Goal: Information Seeking & Learning: Learn about a topic

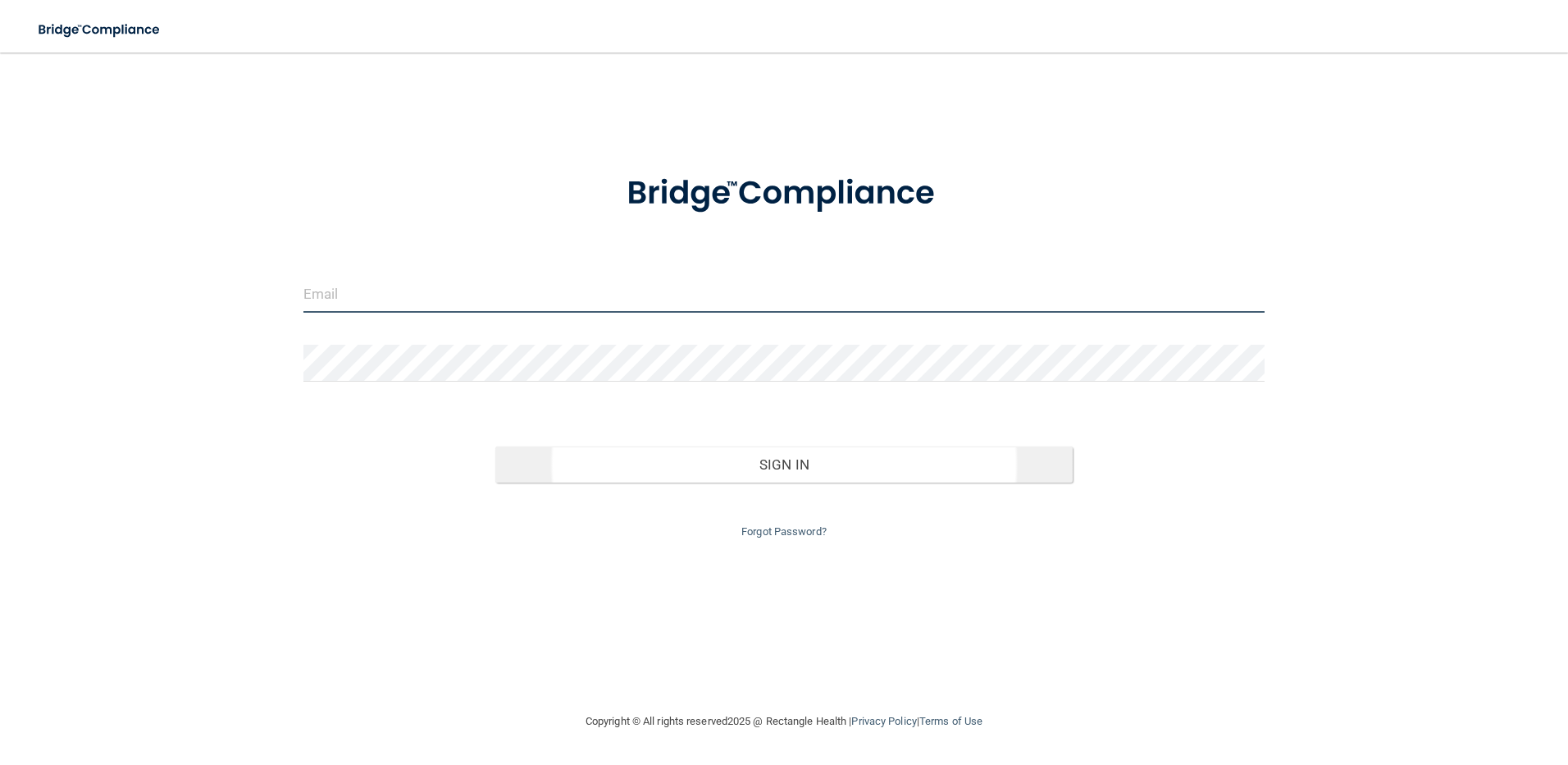
type input "[EMAIL_ADDRESS][DOMAIN_NAME]"
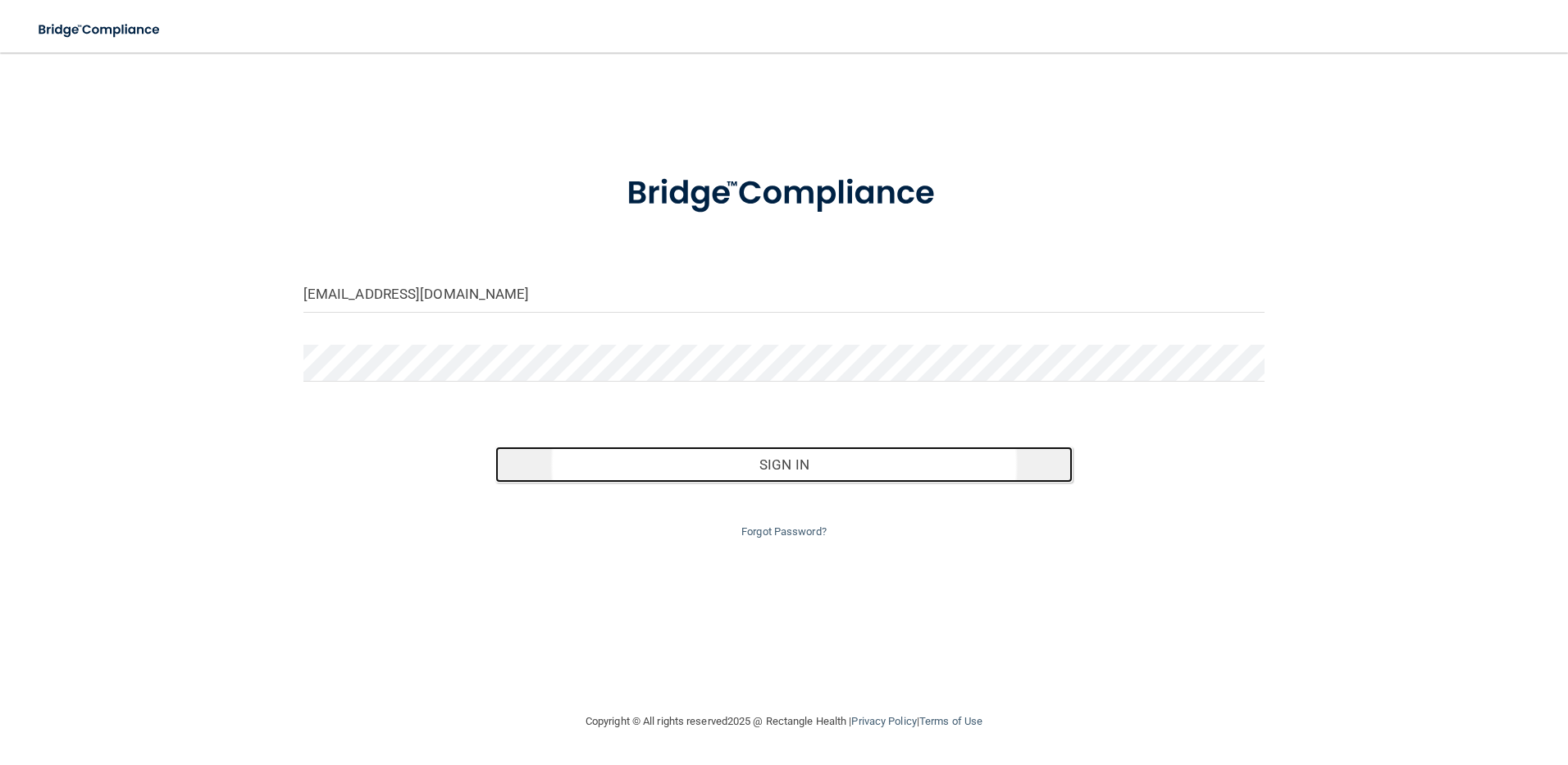
click at [692, 460] on button "Sign In" at bounding box center [784, 464] width 578 height 36
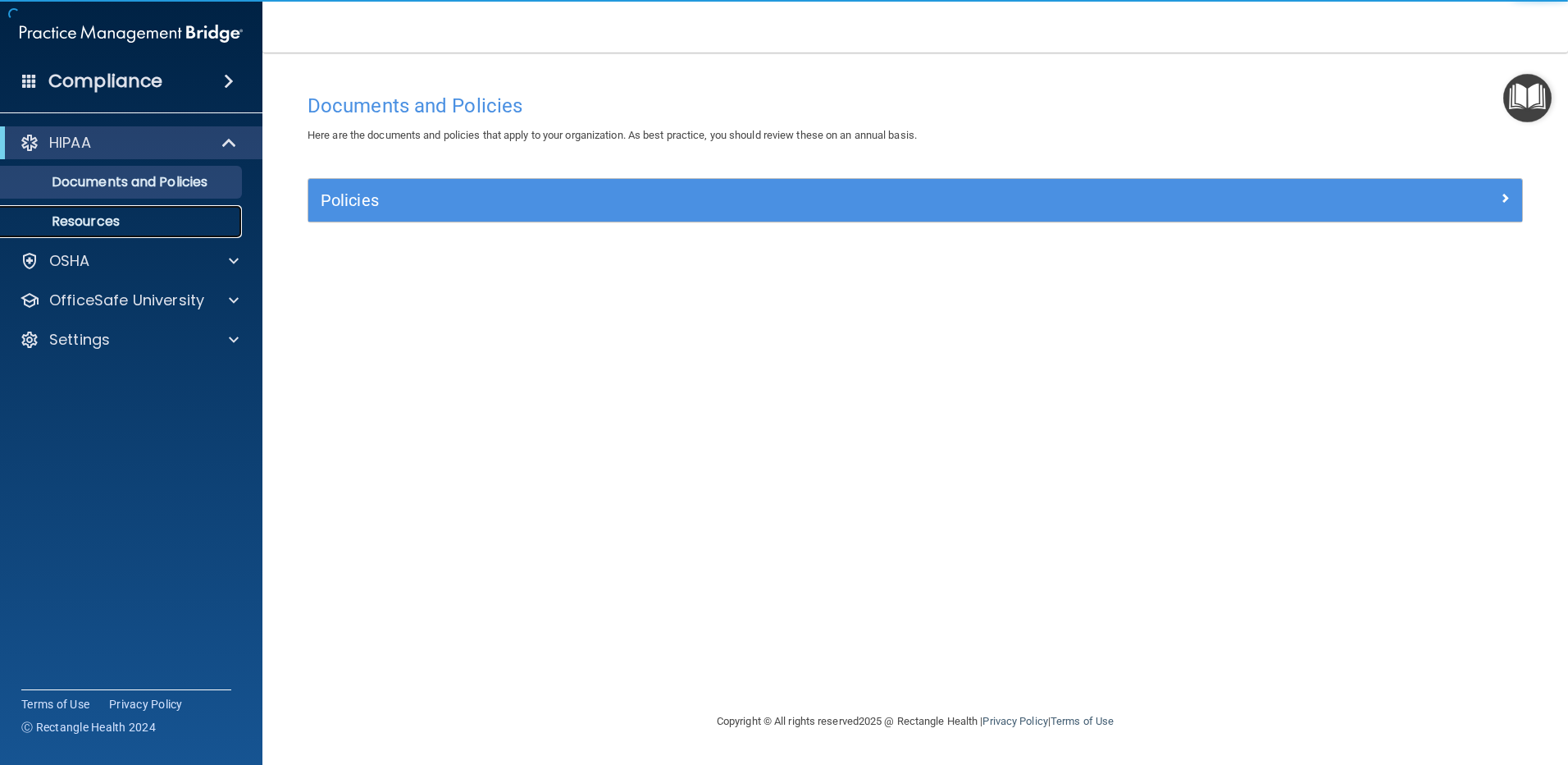
click at [104, 213] on p "Resources" at bounding box center [122, 221] width 224 height 17
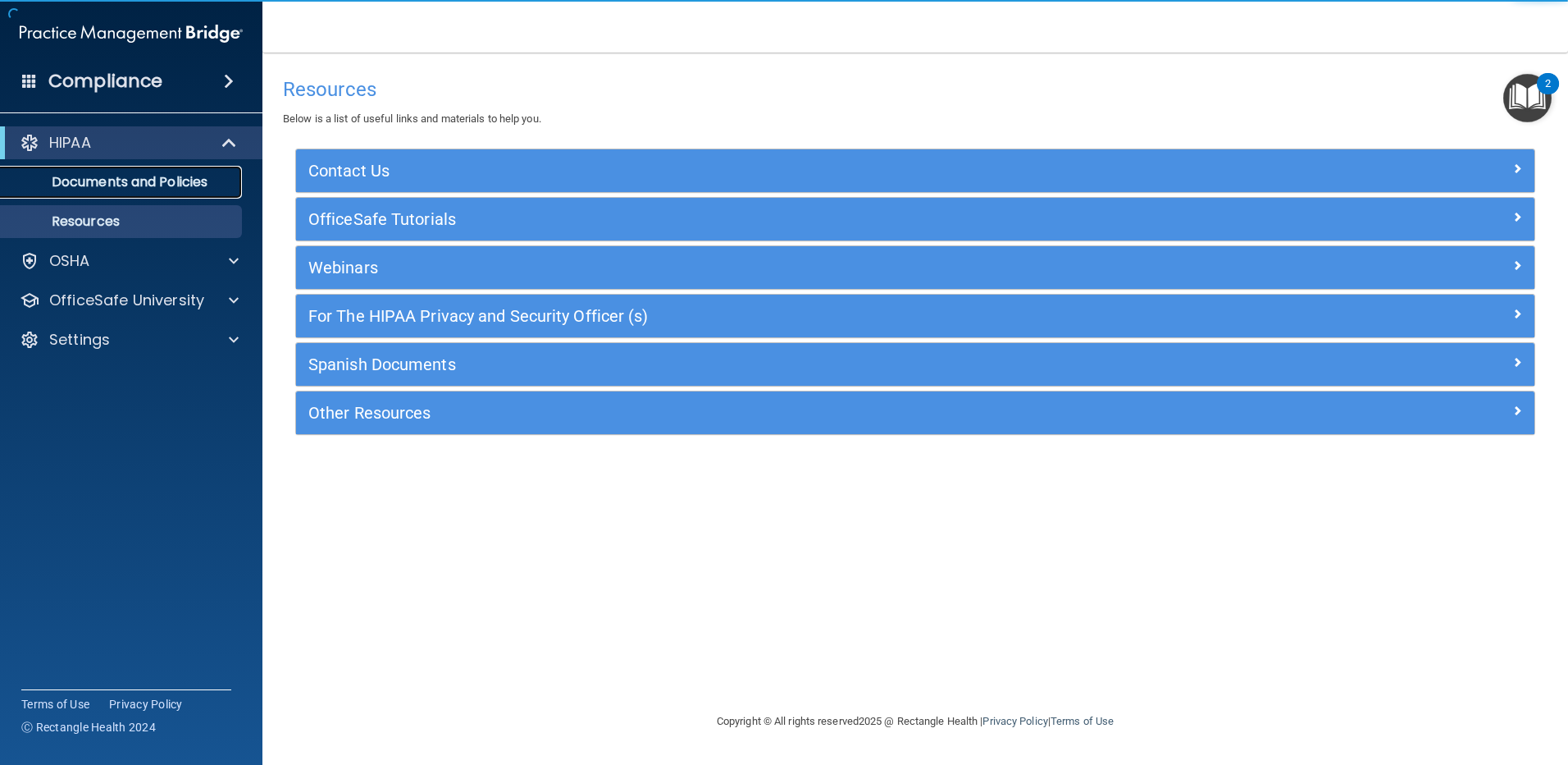
click at [106, 187] on p "Documents and Policies" at bounding box center [122, 181] width 224 height 17
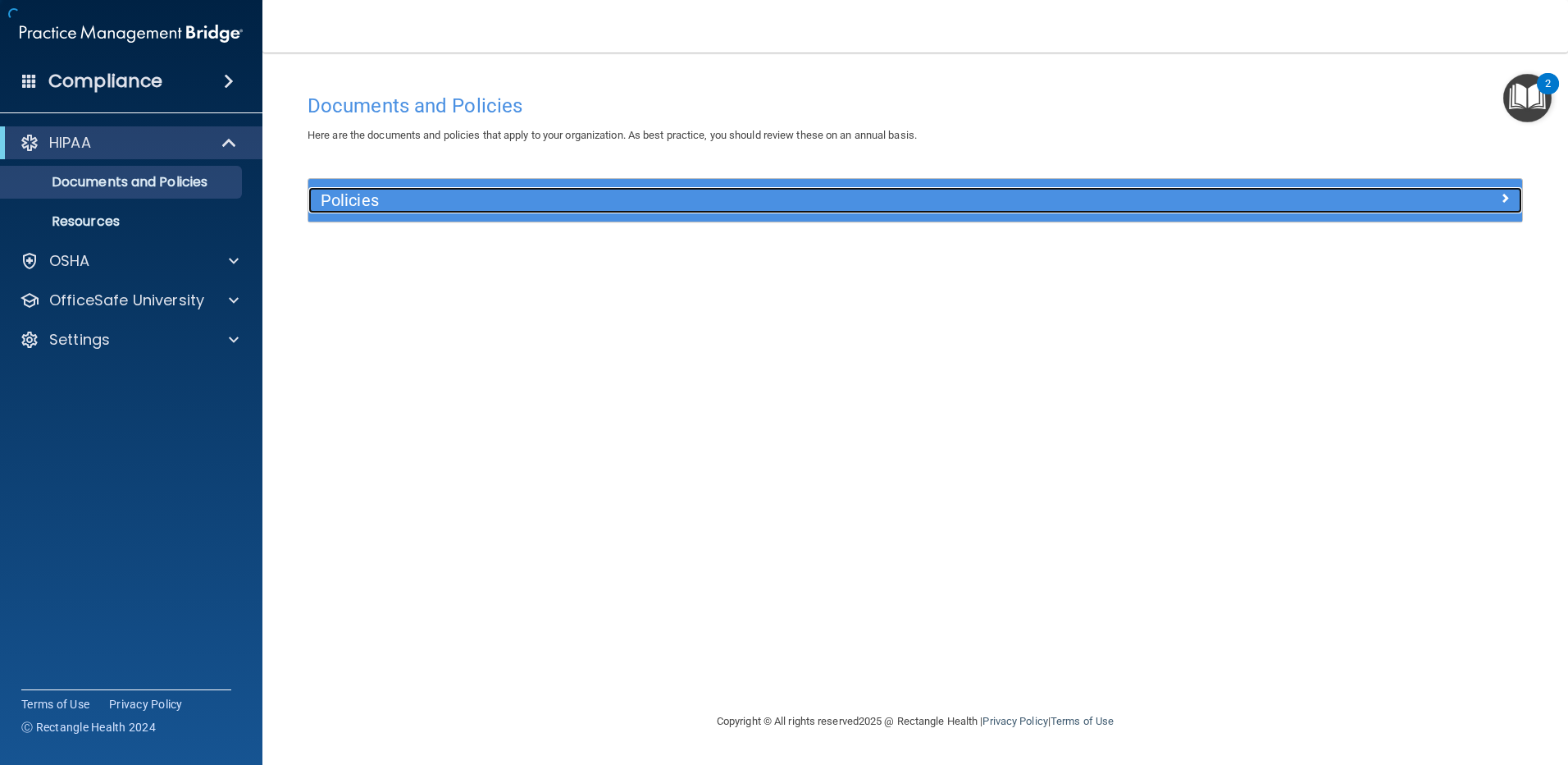
click at [473, 191] on h5 "Policies" at bounding box center [763, 200] width 886 height 18
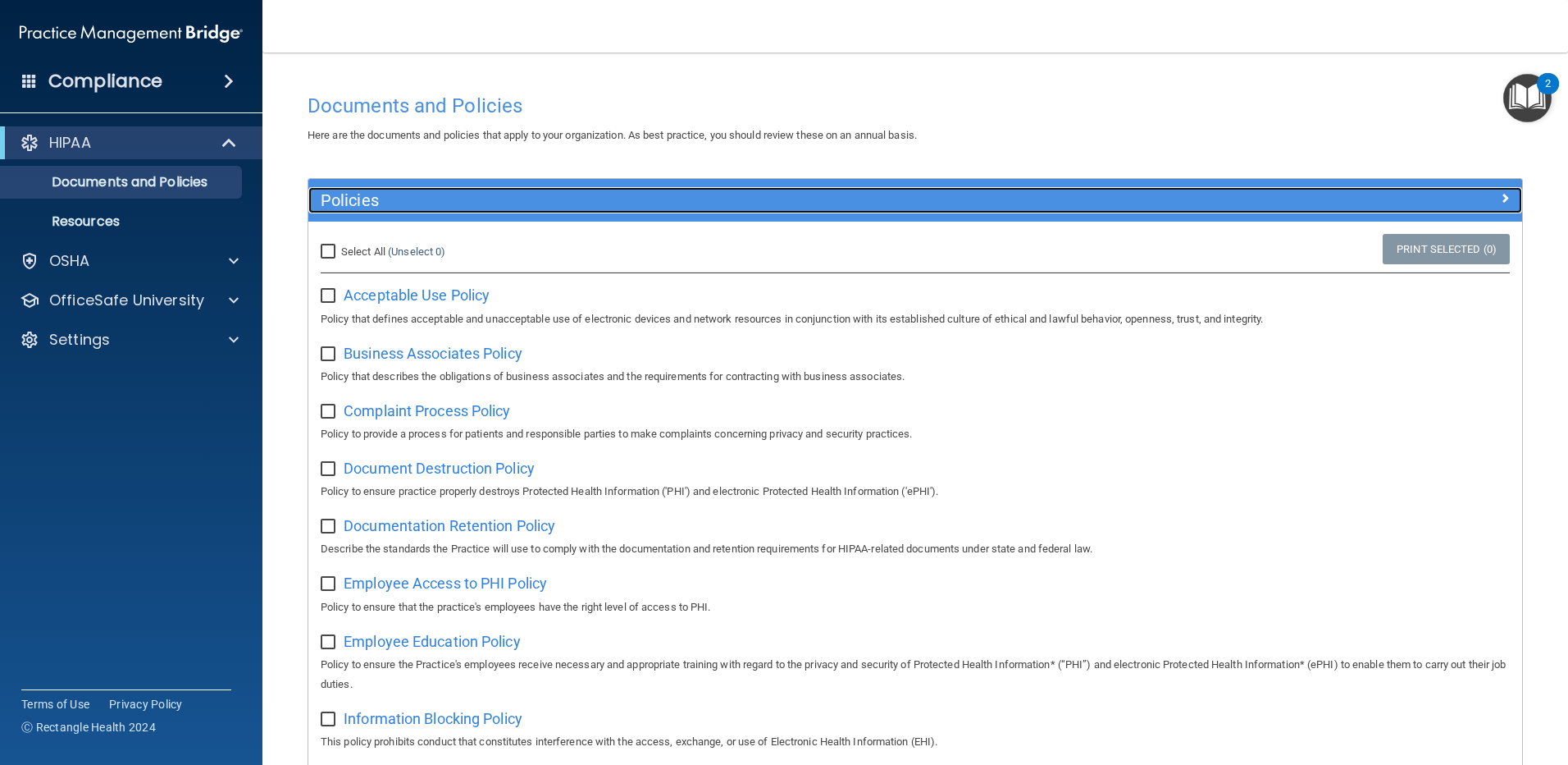
scroll to position [881, 0]
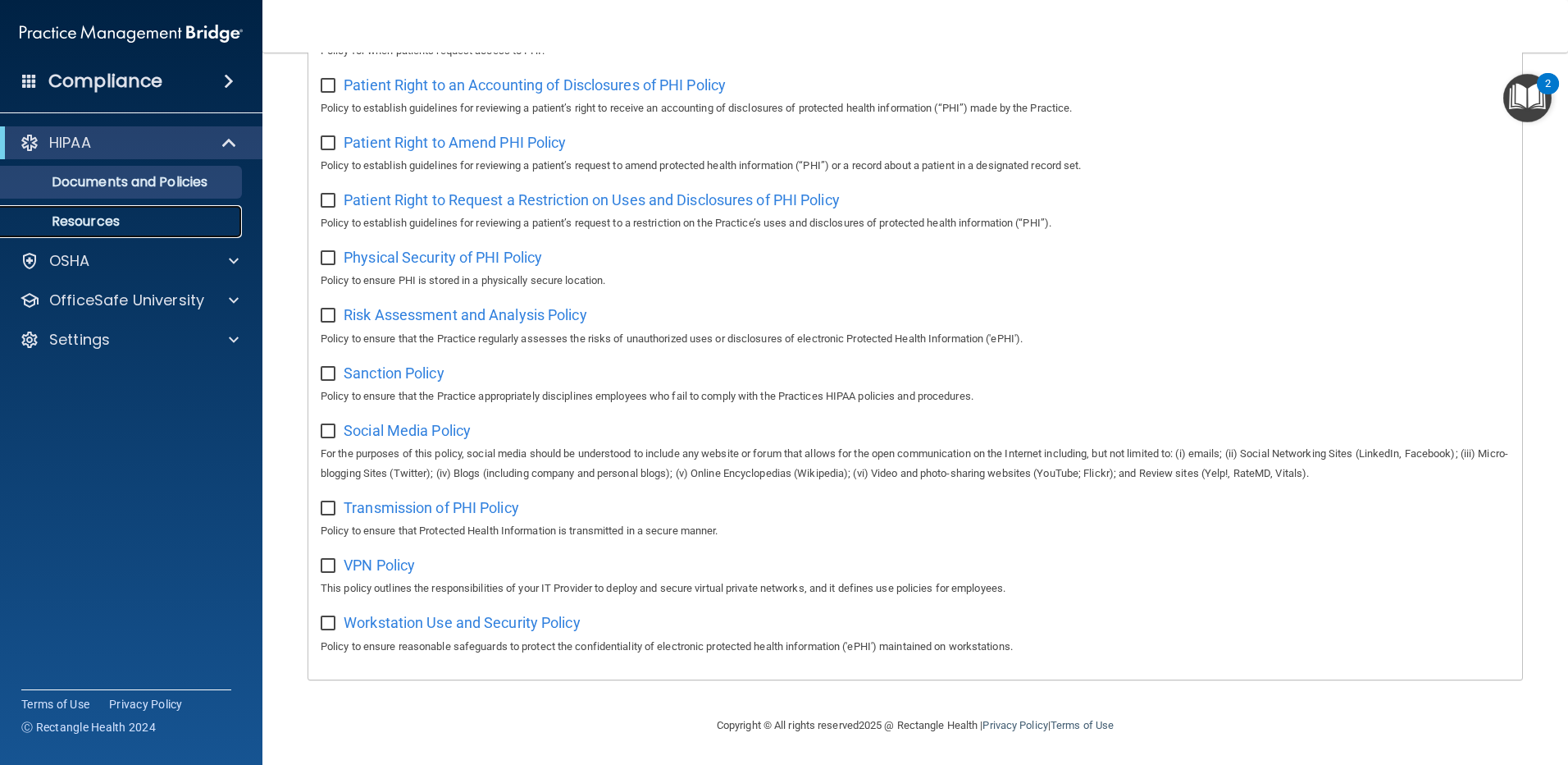
click at [109, 230] on p "Resources" at bounding box center [122, 221] width 224 height 17
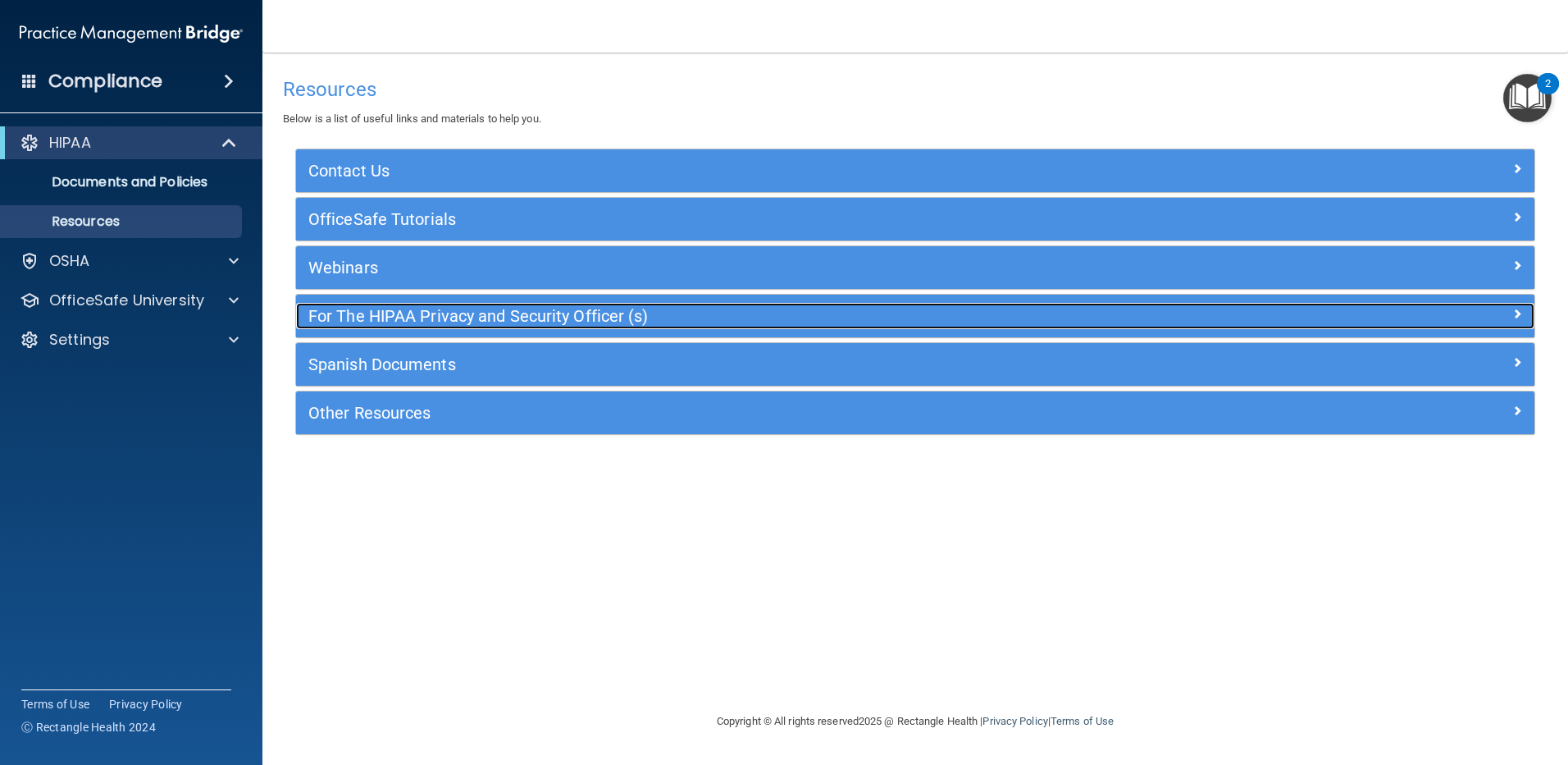
click at [423, 313] on h5 "For The HIPAA Privacy and Security Officer (s)" at bounding box center [761, 315] width 905 height 18
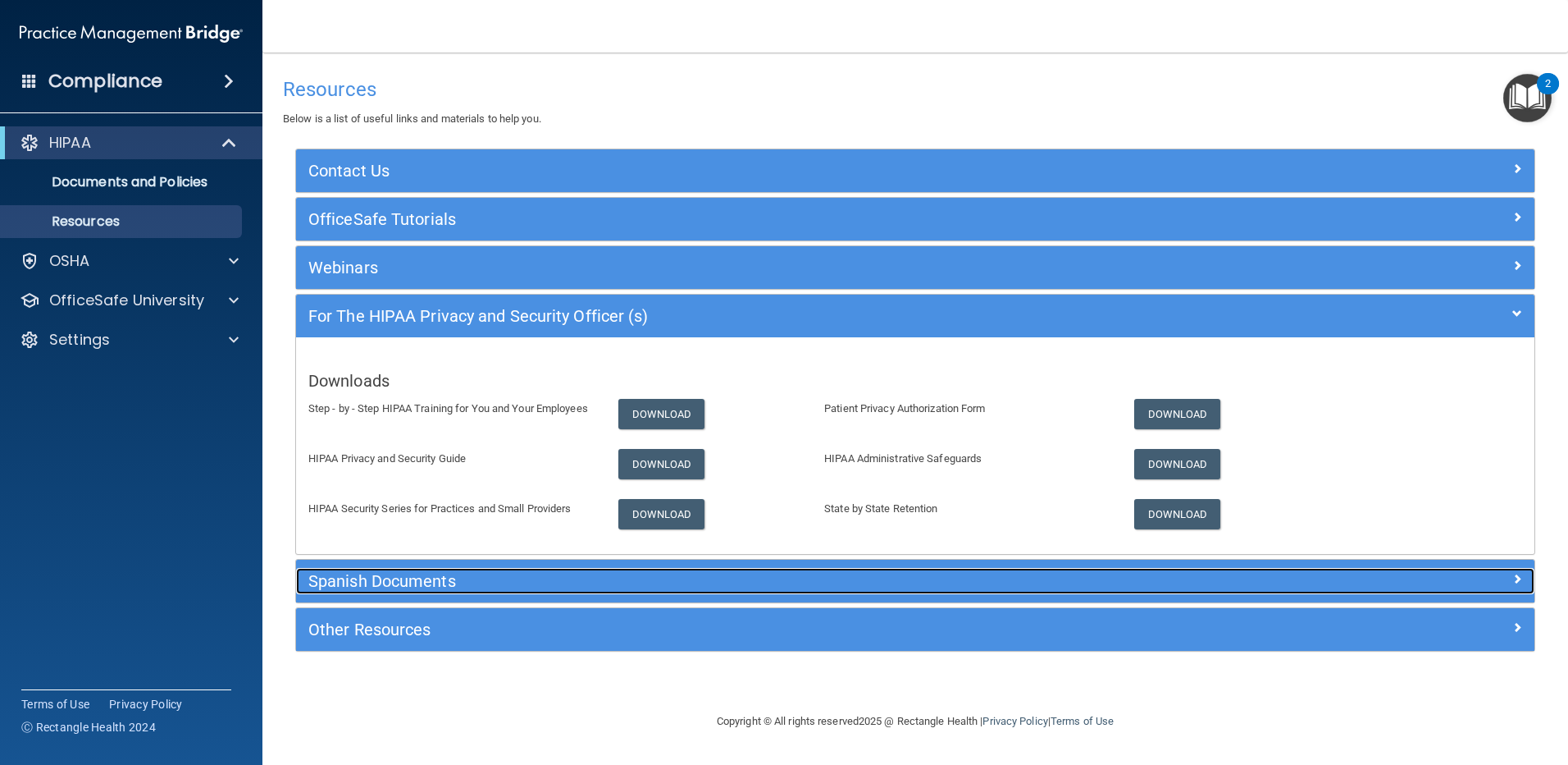
click at [414, 587] on h5 "Spanish Documents" at bounding box center [761, 581] width 905 height 18
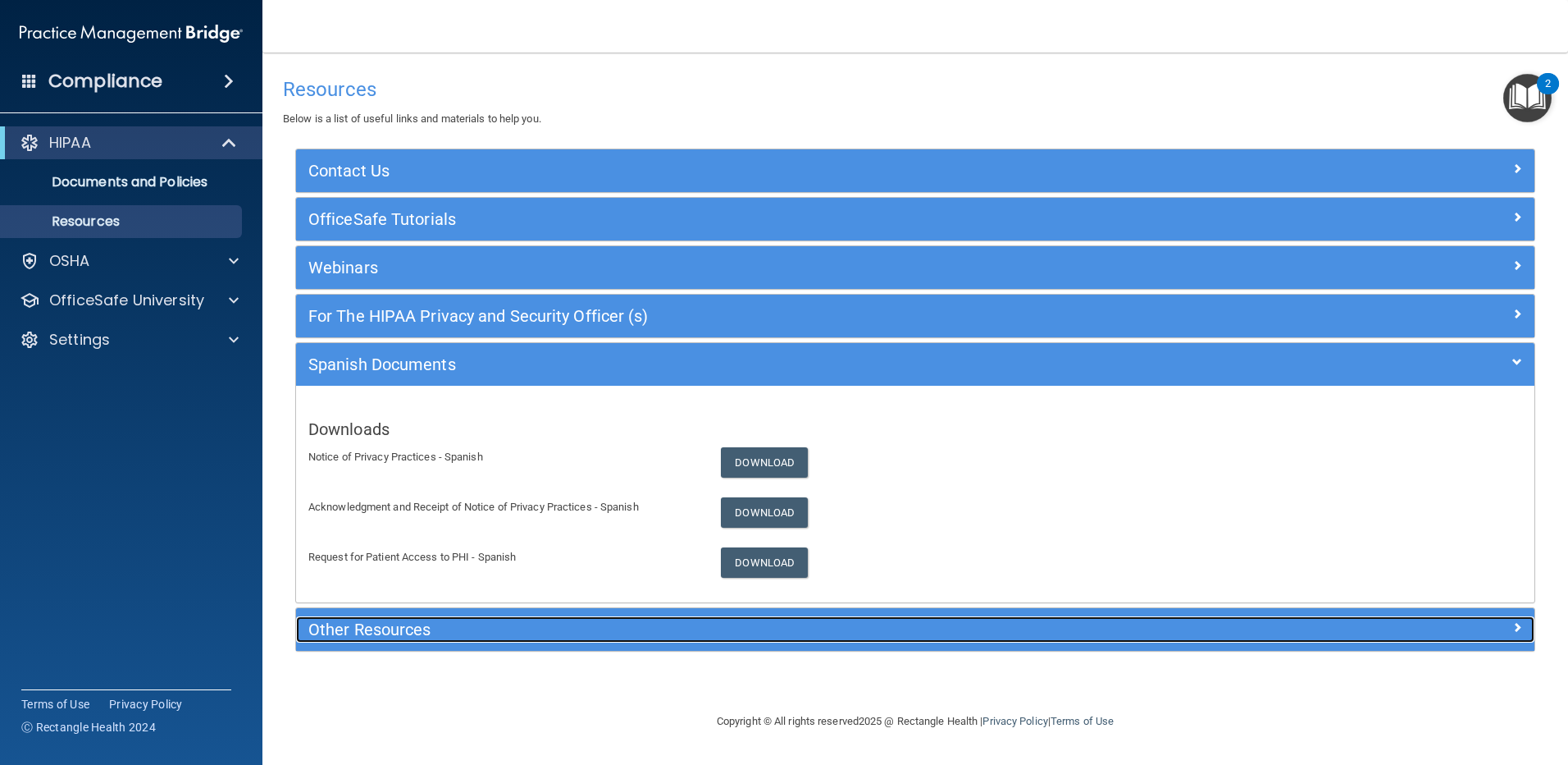
click at [412, 634] on h5 "Other Resources" at bounding box center [761, 629] width 905 height 18
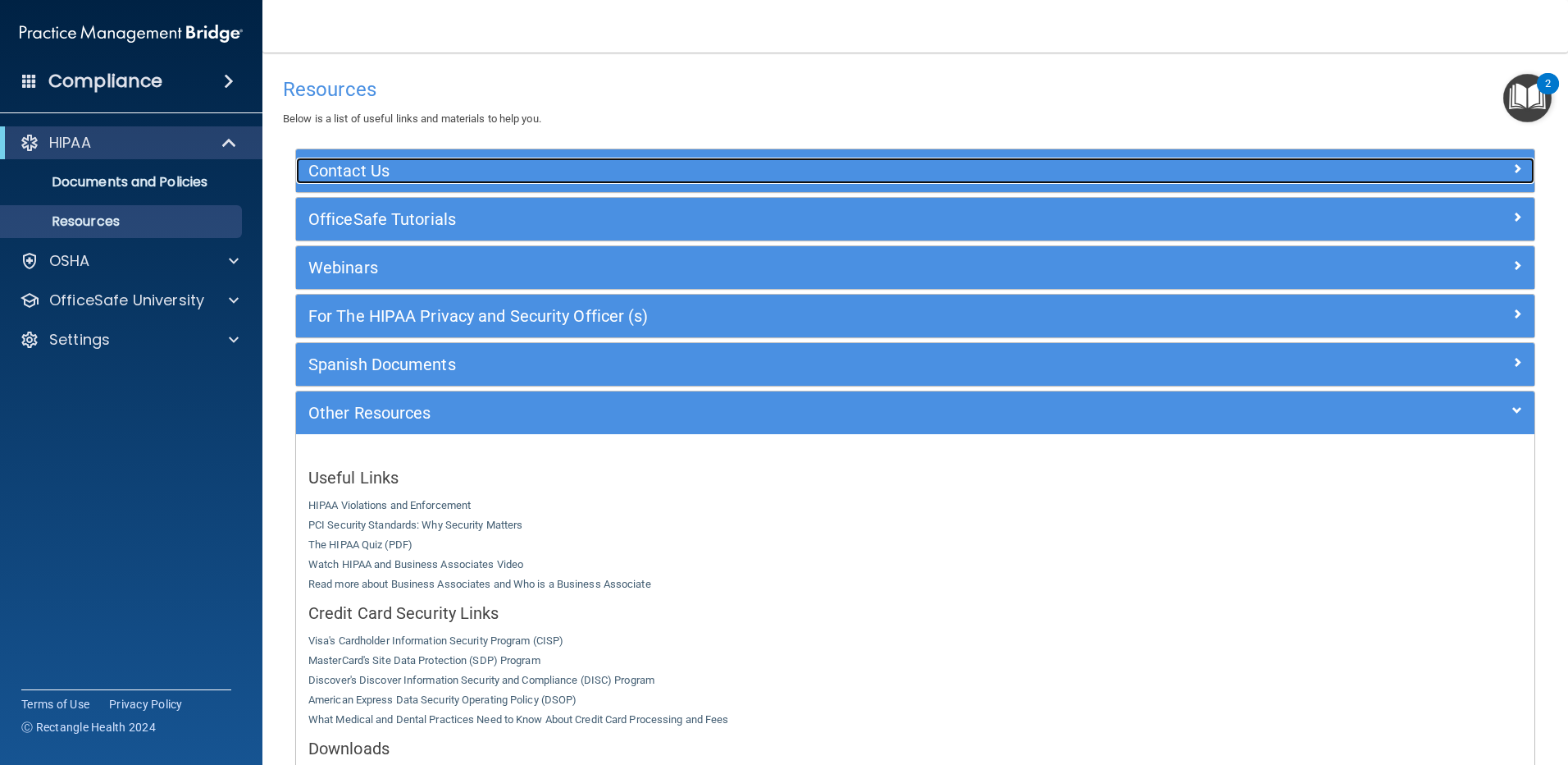
click at [438, 176] on h5 "Contact Us" at bounding box center [761, 171] width 905 height 18
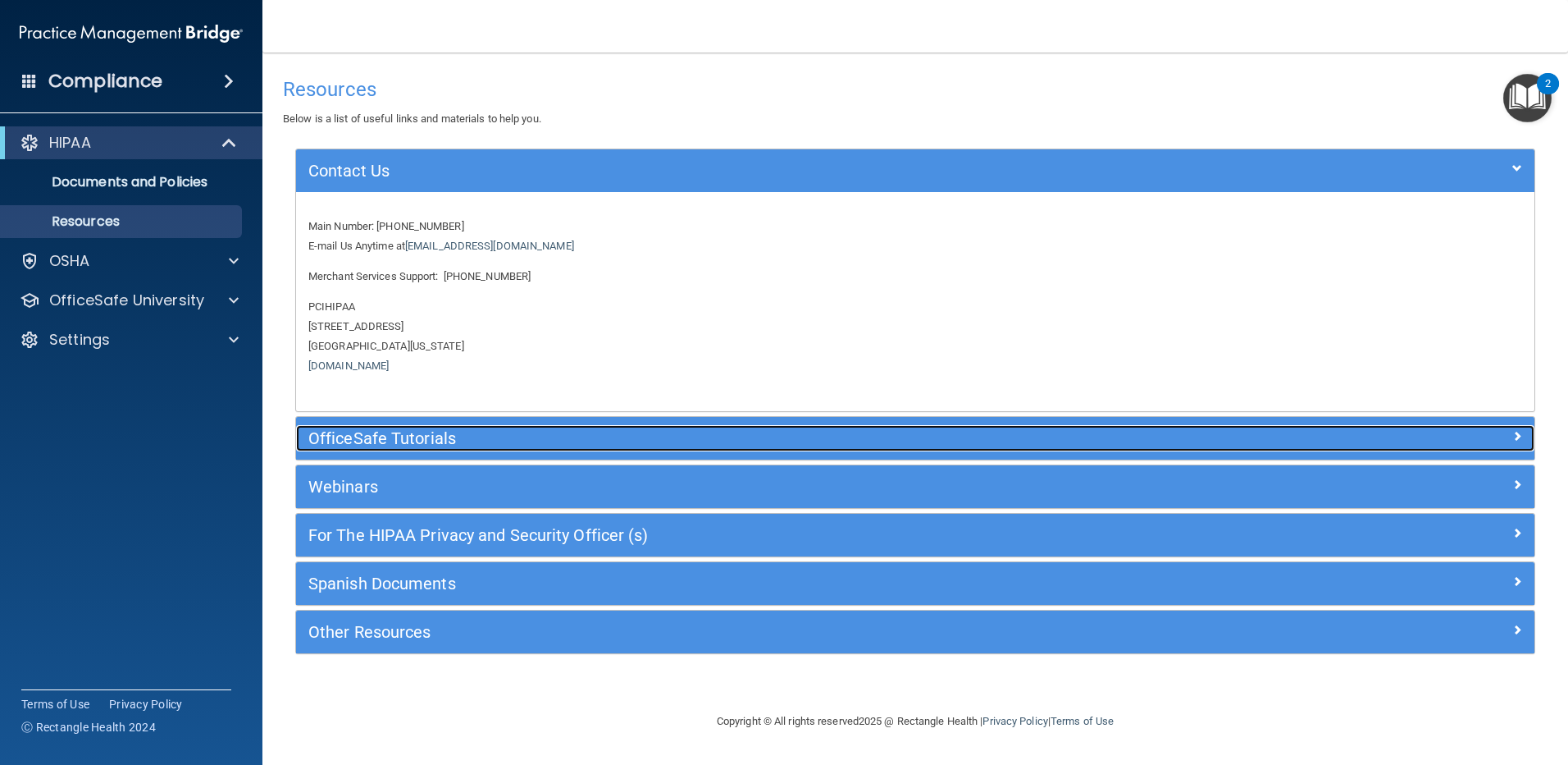
click at [403, 434] on h5 "OfficeSafe Tutorials" at bounding box center [761, 438] width 905 height 18
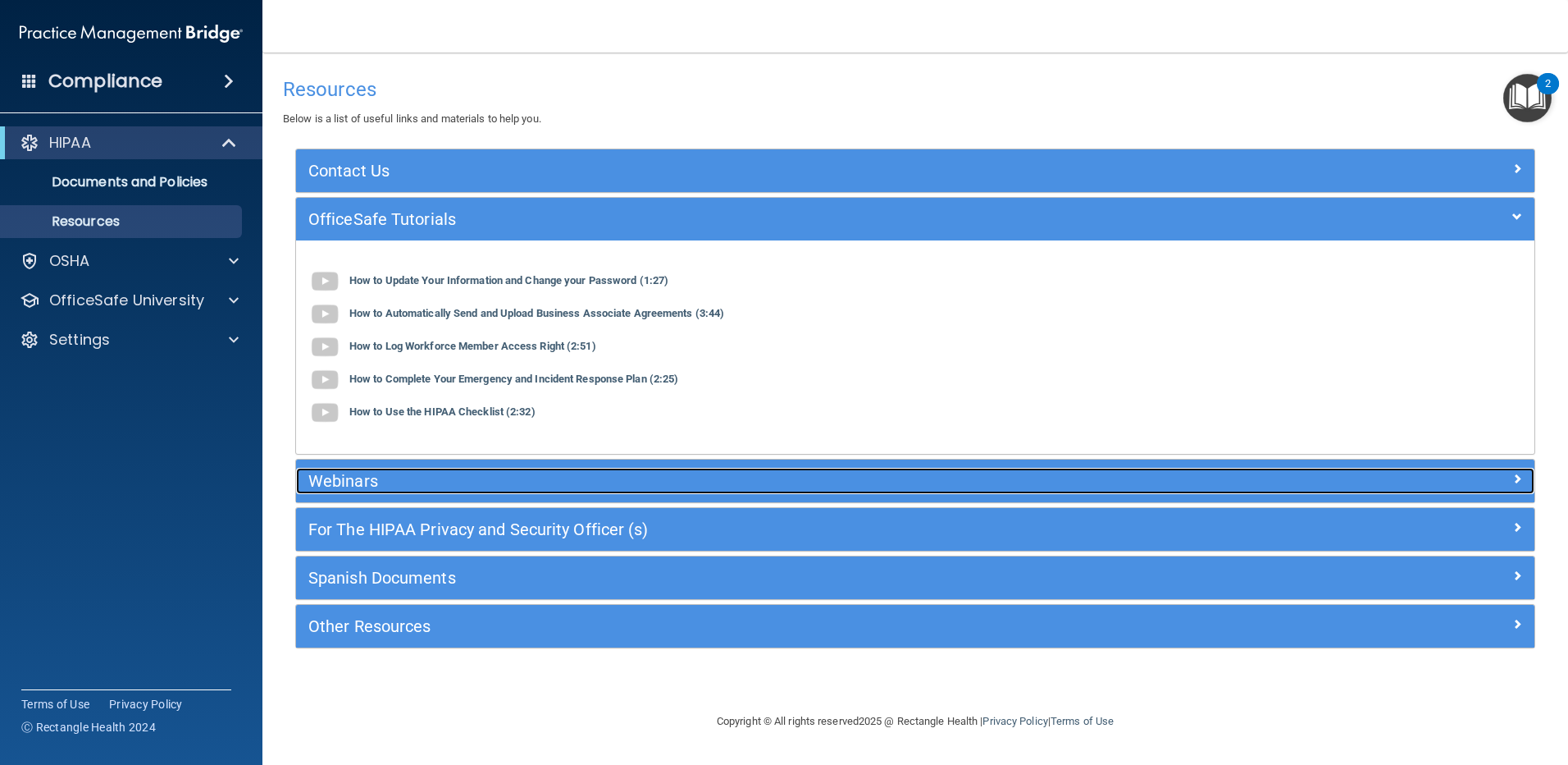
click at [415, 485] on h5 "Webinars" at bounding box center [761, 481] width 905 height 18
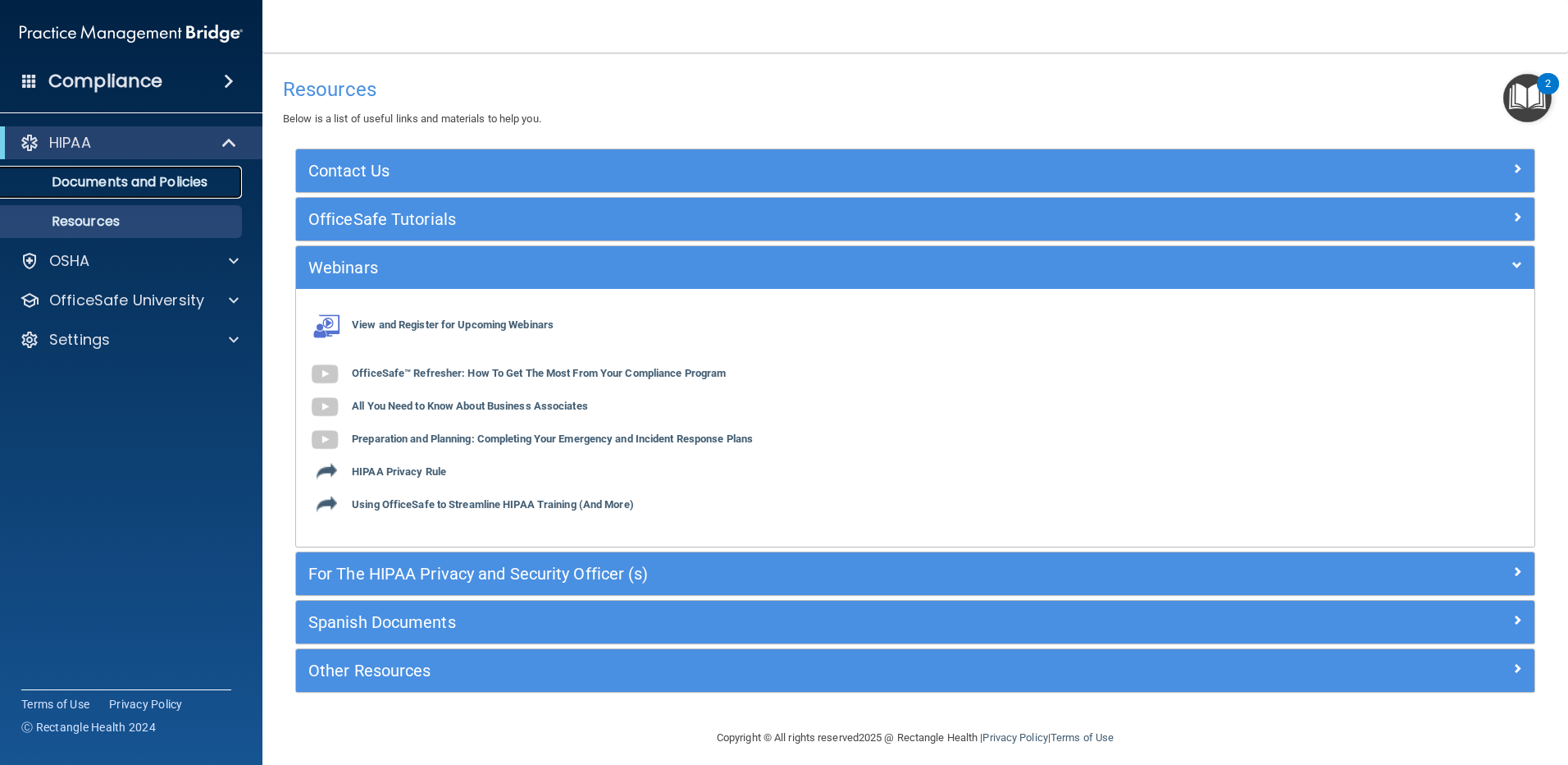
click at [120, 189] on p "Documents and Policies" at bounding box center [122, 181] width 224 height 17
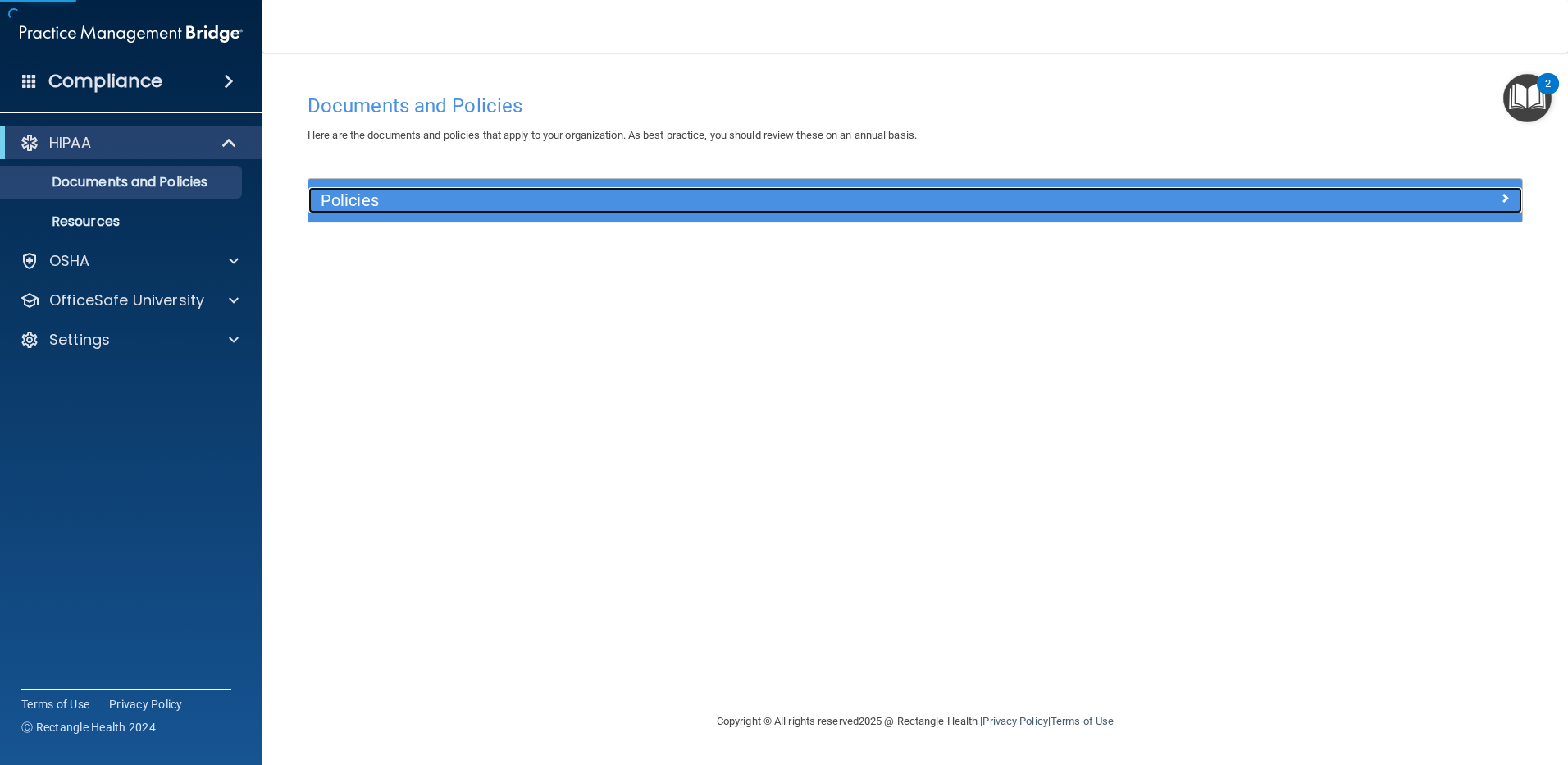
click at [353, 203] on h5 "Policies" at bounding box center [763, 200] width 886 height 18
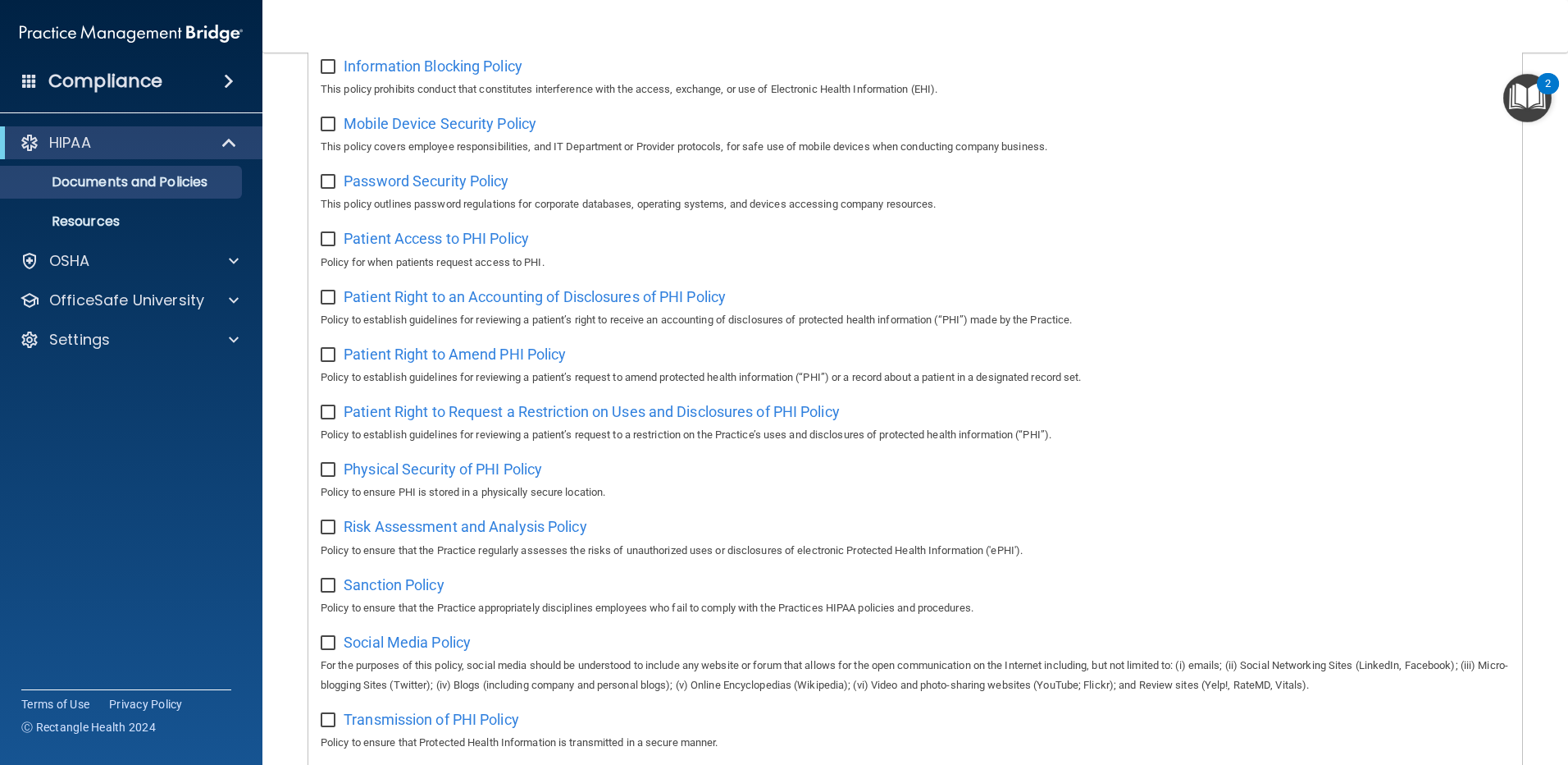
scroll to position [881, 0]
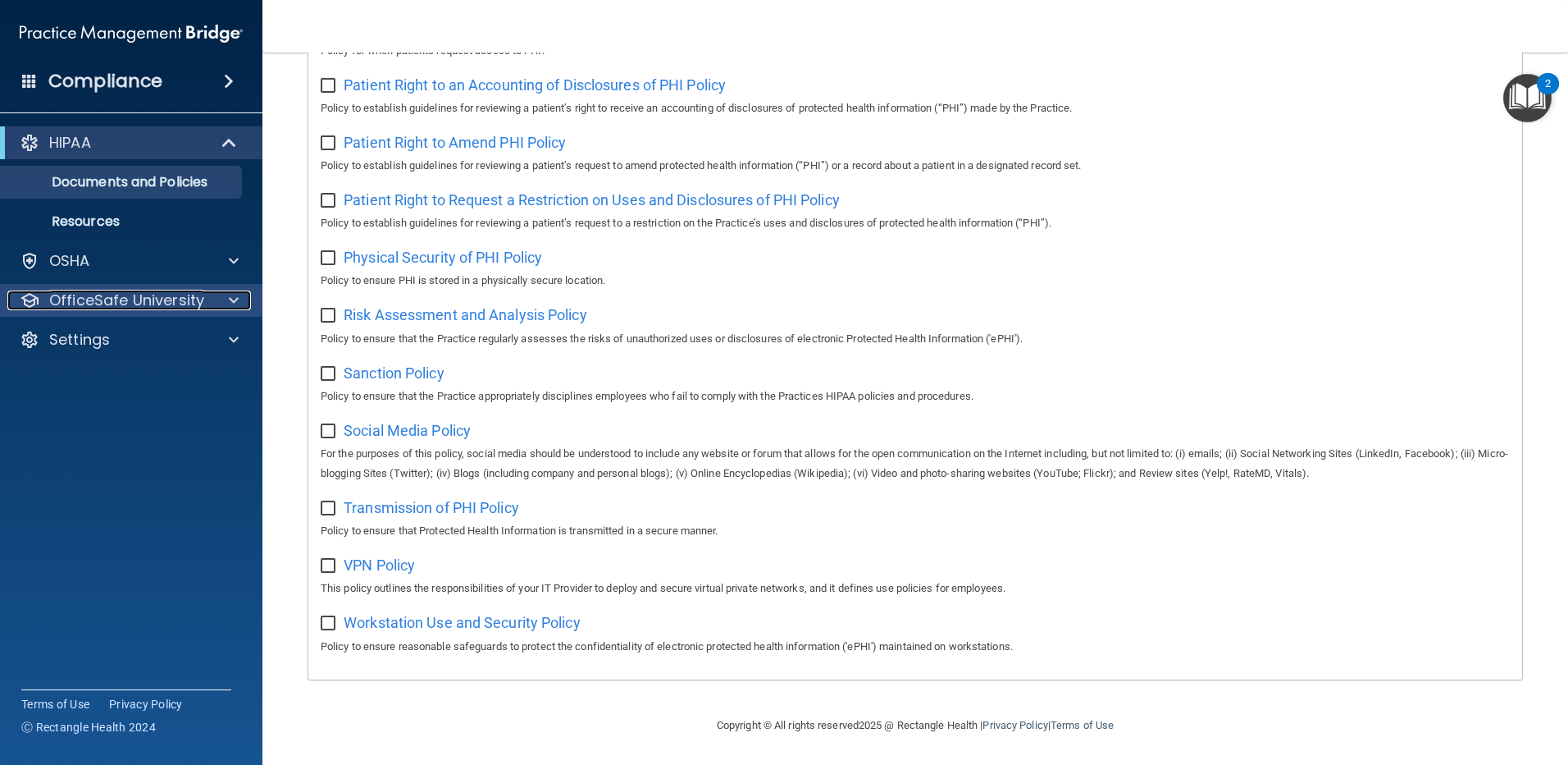
click at [189, 296] on p "OfficeSafe University" at bounding box center [126, 301] width 155 height 20
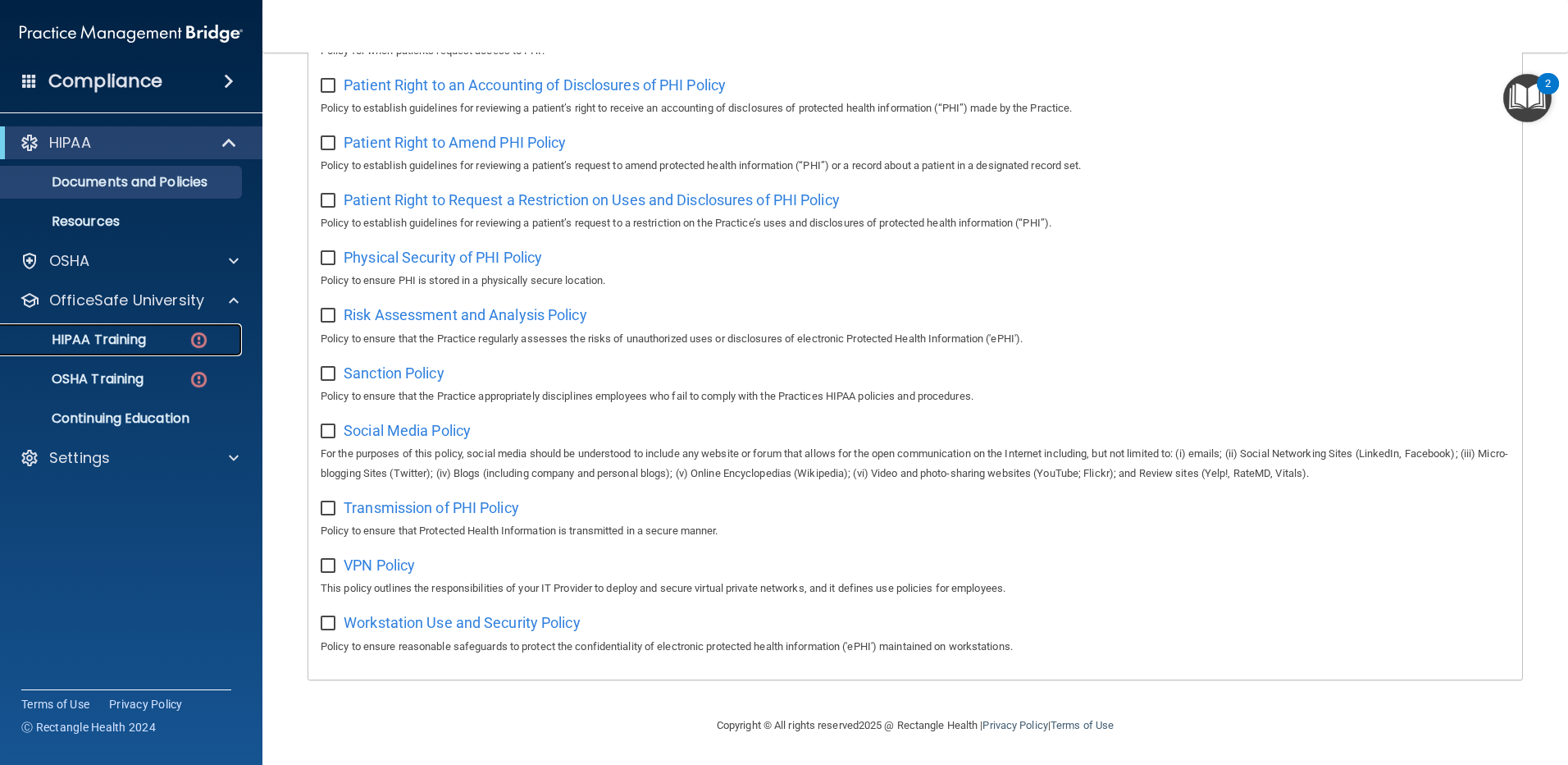
click at [114, 346] on p "HIPAA Training" at bounding box center [78, 339] width 135 height 17
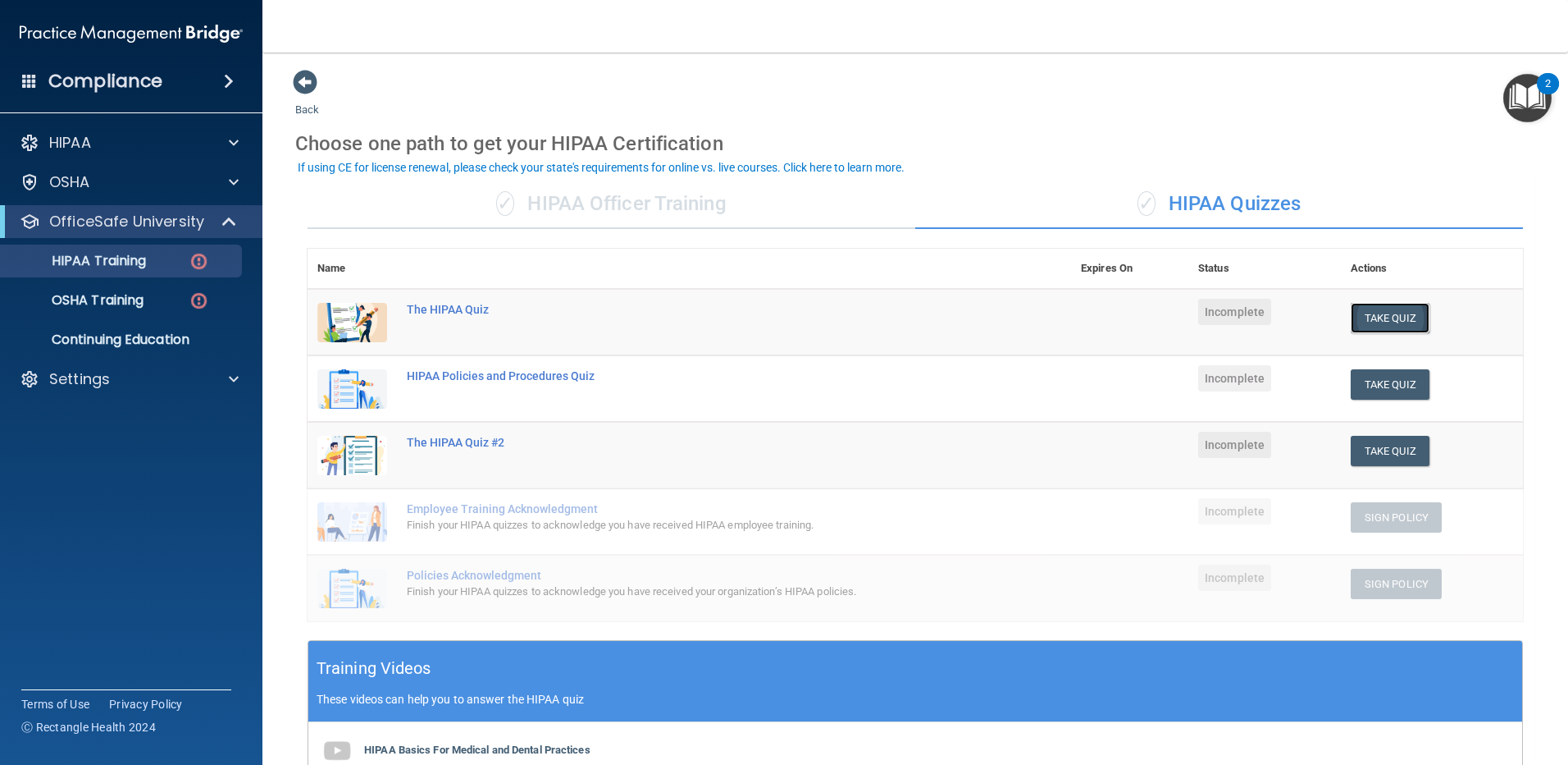
click at [1404, 321] on button "Take Quiz" at bounding box center [1391, 317] width 79 height 31
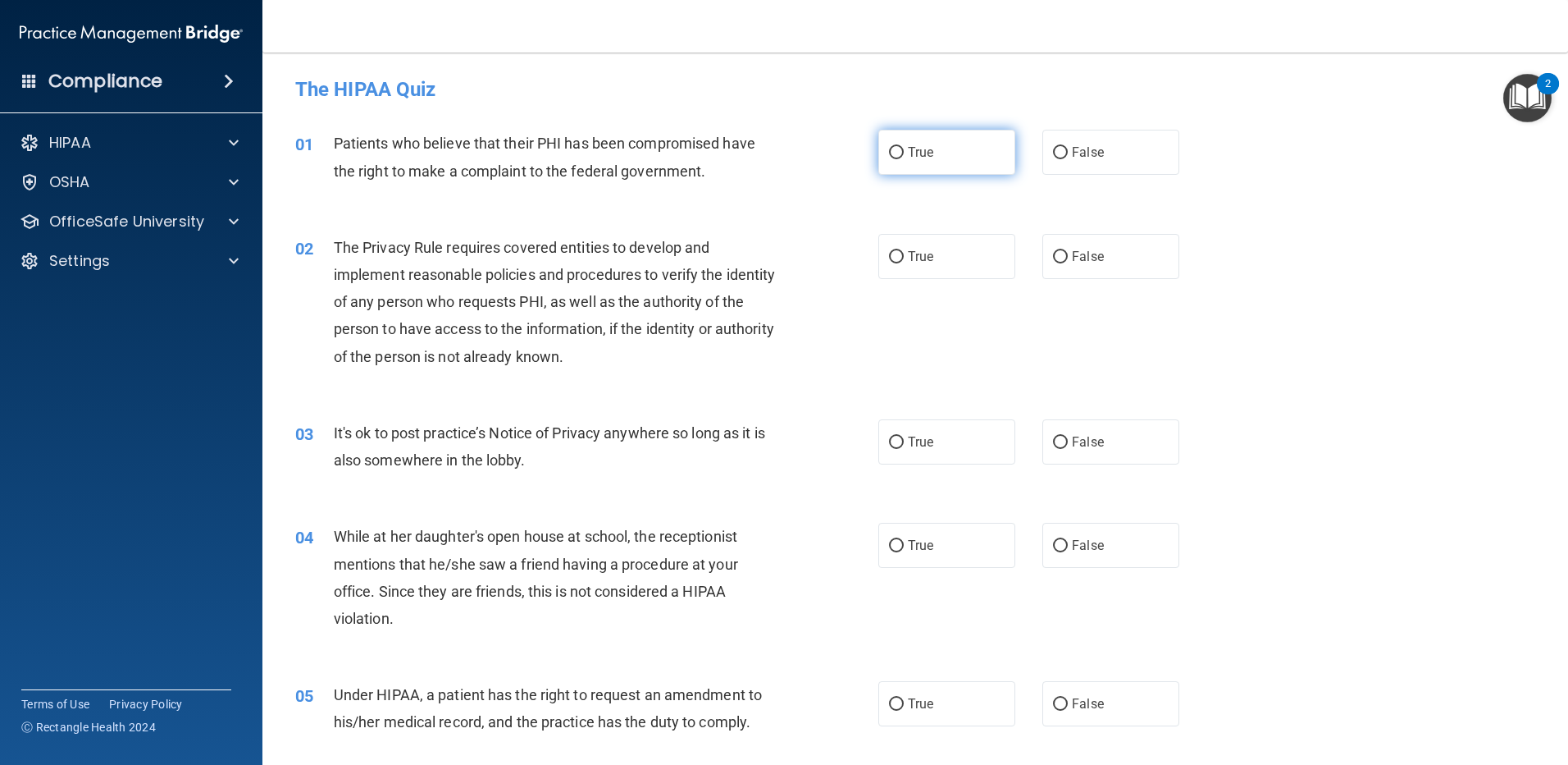
click at [917, 156] on span "True" at bounding box center [920, 152] width 26 height 16
click at [904, 156] on input "True" at bounding box center [896, 153] width 15 height 12
radio input "true"
click at [896, 404] on div "03 It's ok to post practice’s Notice of Privacy anywhere so long as it is also …" at bounding box center [915, 450] width 1264 height 104
click at [902, 256] on label "True" at bounding box center [946, 256] width 137 height 45
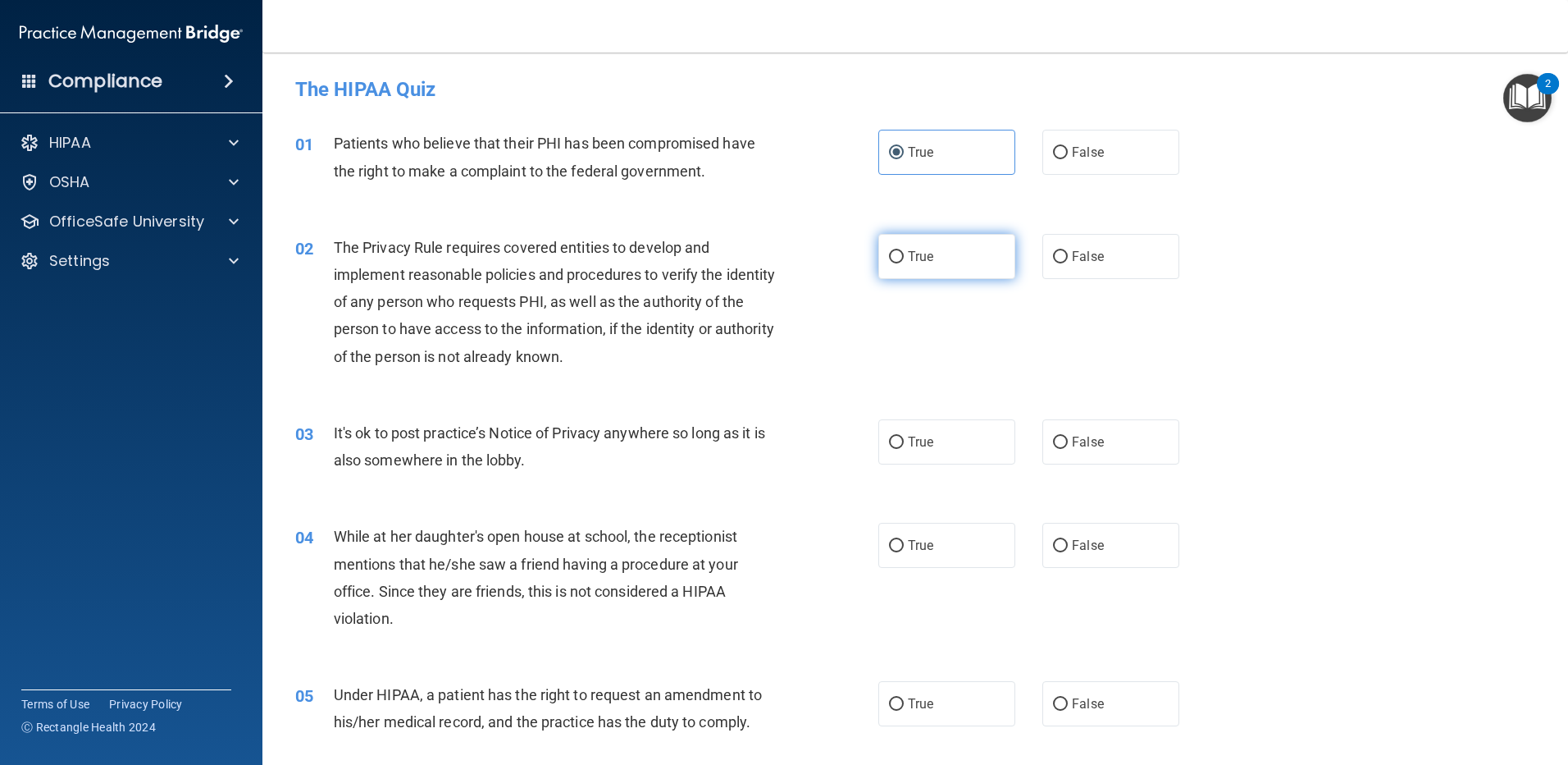
click at [902, 256] on input "True" at bounding box center [896, 257] width 15 height 12
radio input "true"
click at [895, 443] on input "True" at bounding box center [896, 443] width 15 height 12
radio input "true"
click at [867, 322] on div "02 The Privacy Rule requires covered entities to develop and implement reasonab…" at bounding box center [587, 306] width 633 height 144
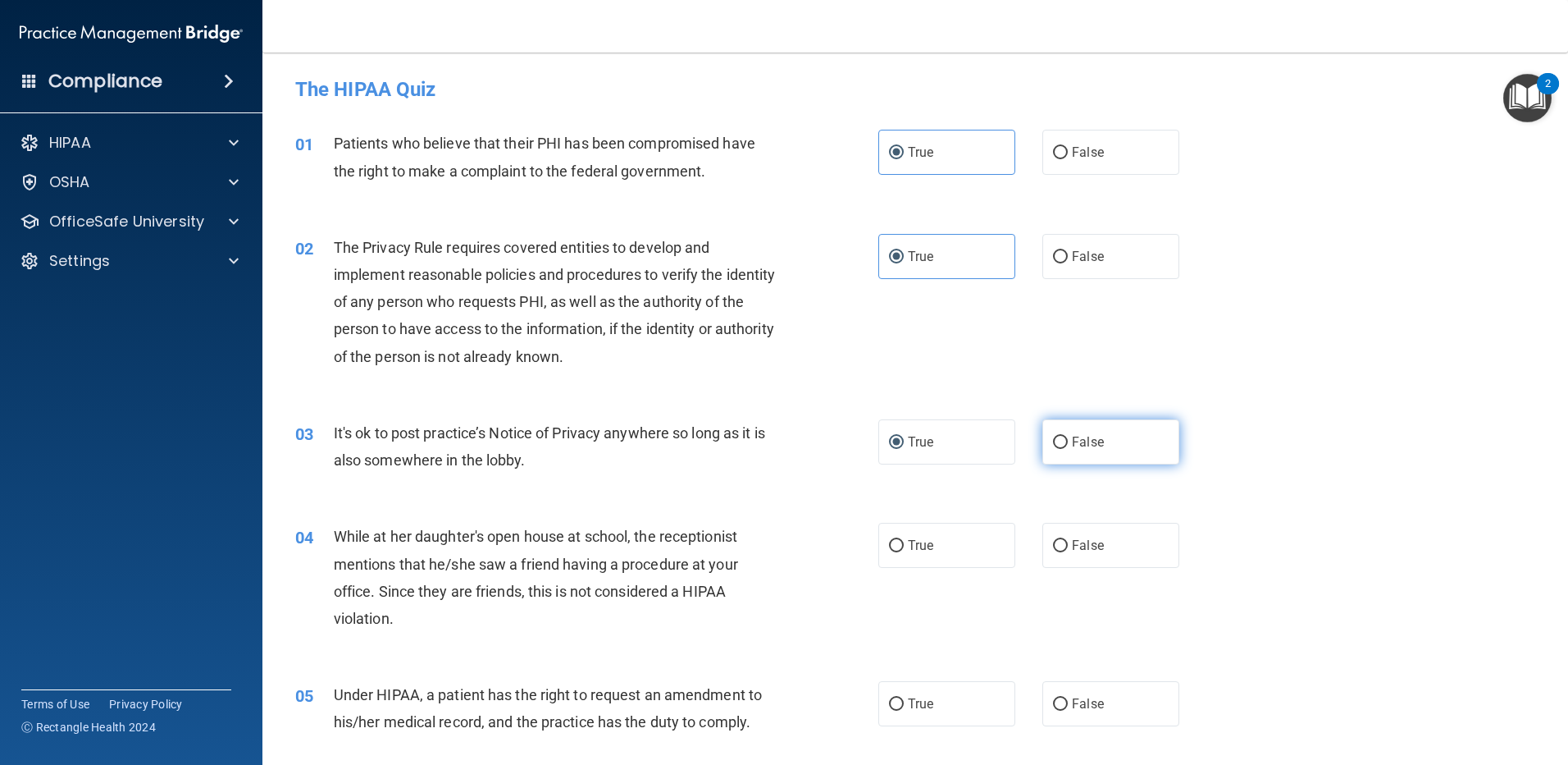
click at [1082, 439] on span "False" at bounding box center [1088, 442] width 32 height 16
click at [1068, 439] on input "False" at bounding box center [1060, 443] width 15 height 12
radio input "true"
radio input "false"
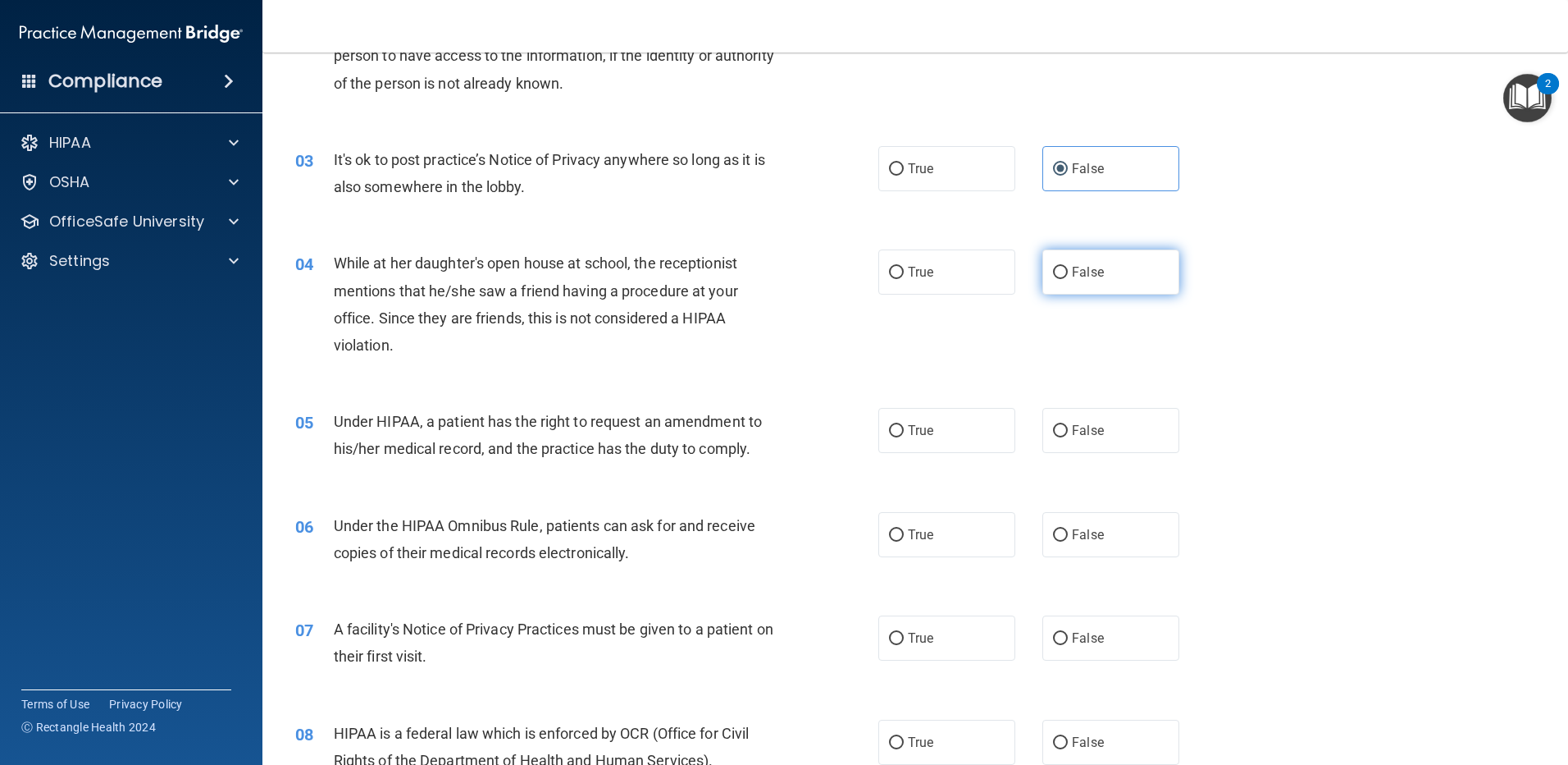
click at [1055, 273] on input "False" at bounding box center [1060, 272] width 15 height 12
radio input "true"
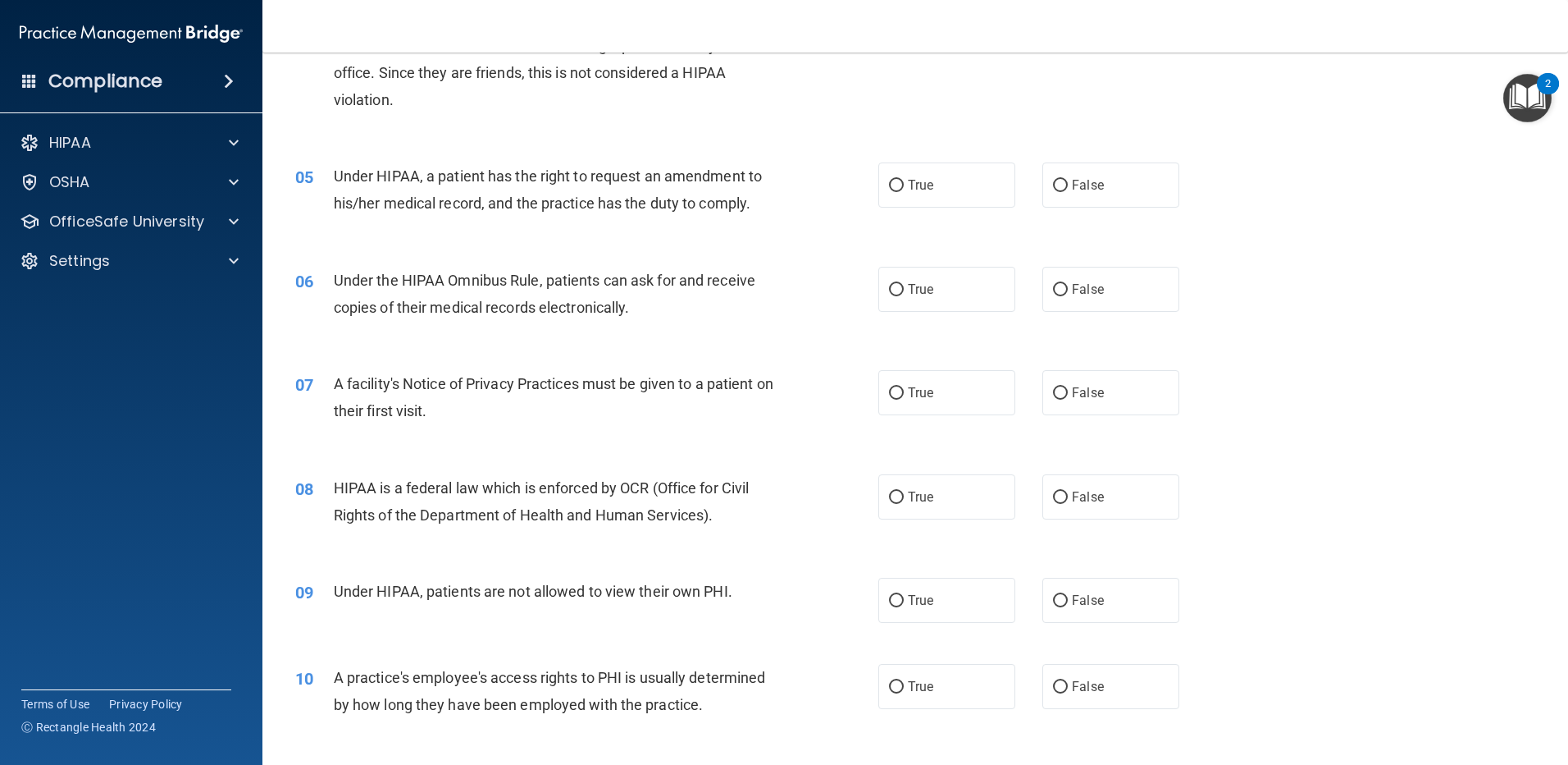
scroll to position [547, 0]
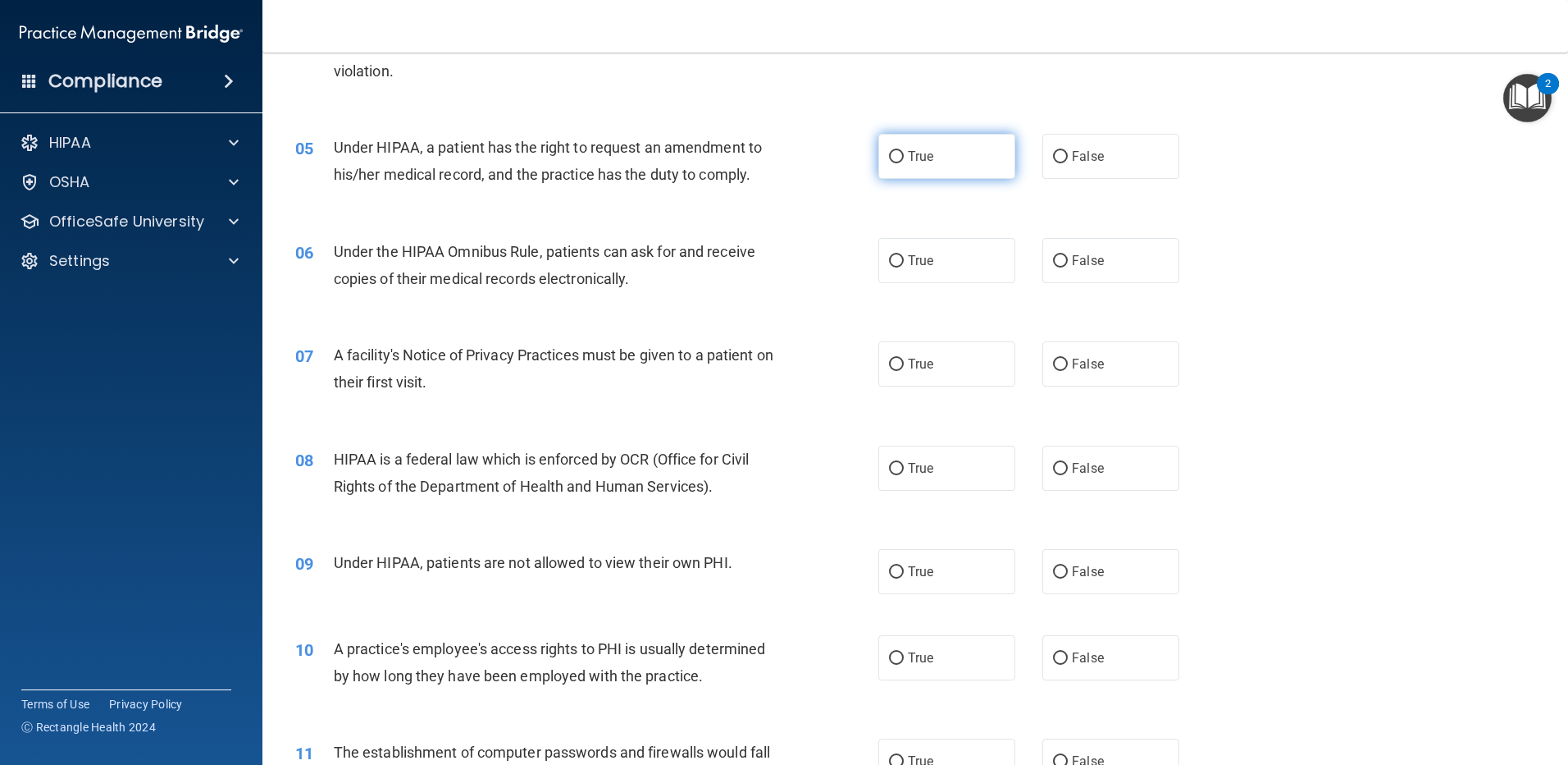
click at [892, 146] on label "True" at bounding box center [946, 157] width 137 height 45
click at [892, 151] on input "True" at bounding box center [896, 157] width 15 height 12
radio input "true"
click at [1316, 99] on div "04 While at her daughter's open house at school, the receptionist mentions that…" at bounding box center [915, 34] width 1264 height 159
click at [955, 262] on label "True" at bounding box center [946, 260] width 137 height 45
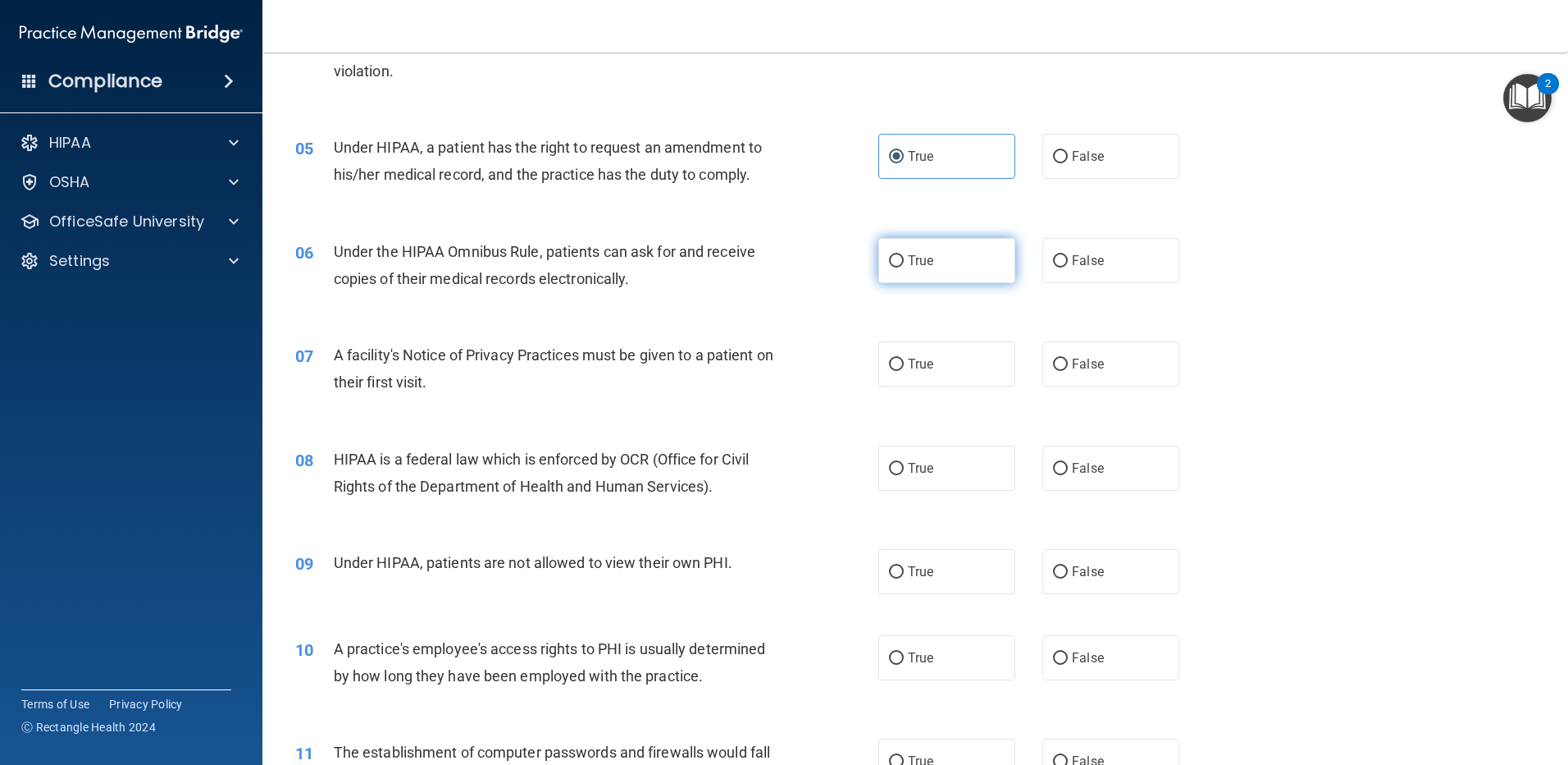
click at [904, 262] on input "True" at bounding box center [896, 261] width 15 height 12
radio input "true"
click at [891, 367] on input "True" at bounding box center [896, 365] width 15 height 12
radio input "true"
click at [1072, 467] on span "False" at bounding box center [1088, 468] width 32 height 16
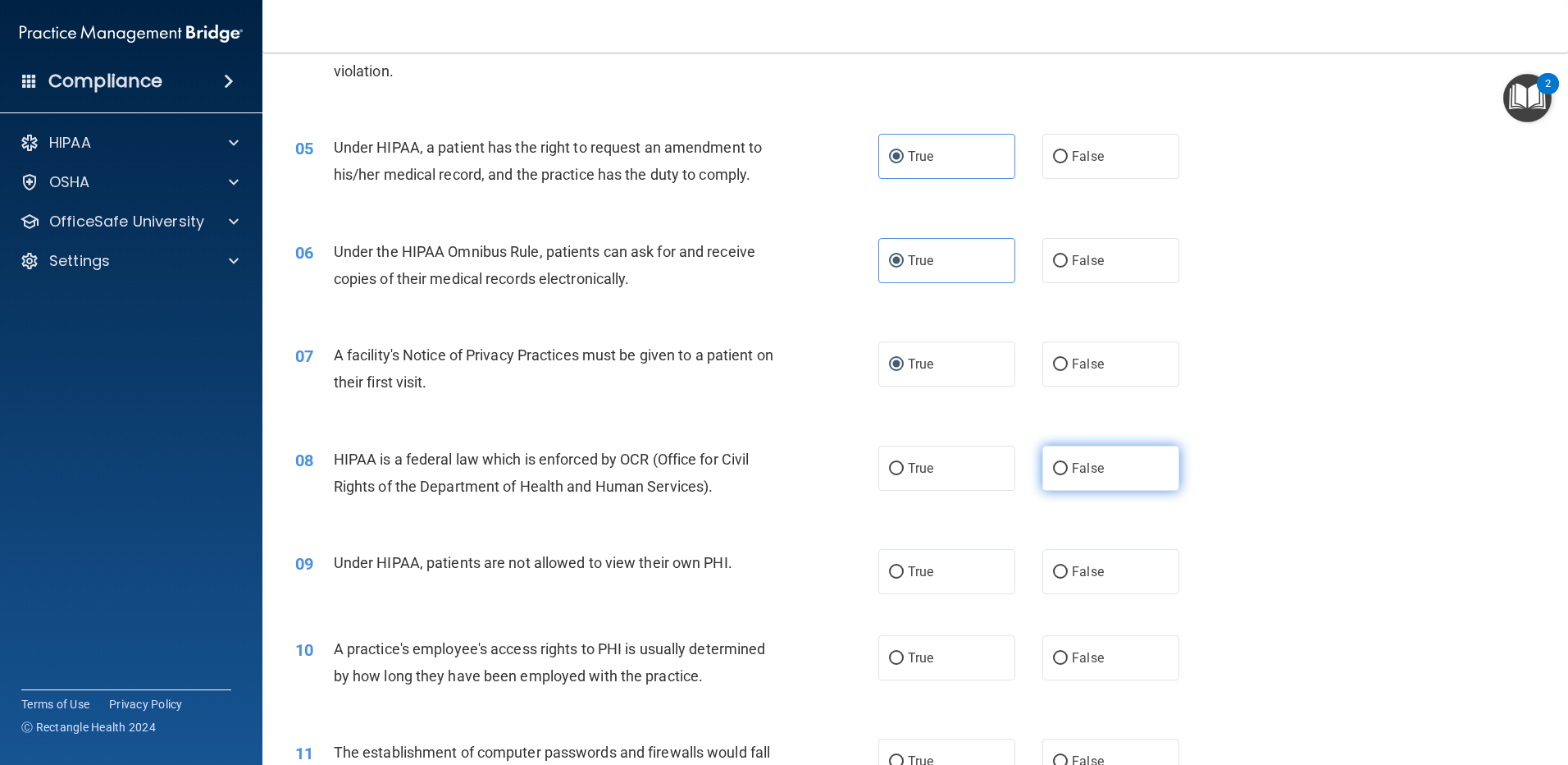
click at [1066, 467] on input "False" at bounding box center [1060, 468] width 15 height 12
radio input "true"
click at [900, 465] on label "True" at bounding box center [946, 468] width 137 height 45
click at [900, 465] on input "True" at bounding box center [896, 468] width 15 height 12
radio input "true"
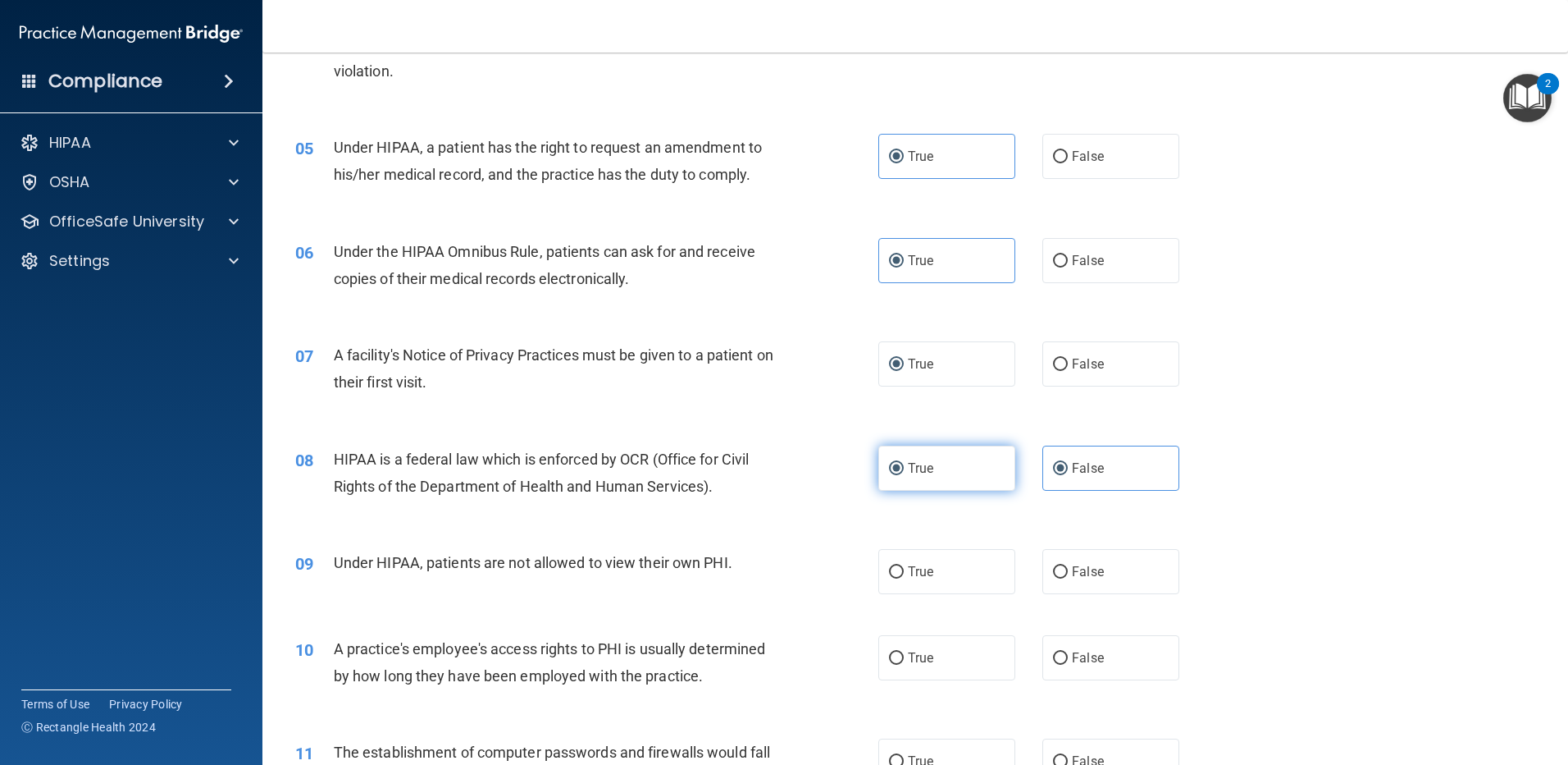
radio input "false"
click at [1054, 572] on input "False" at bounding box center [1060, 572] width 15 height 12
radio input "true"
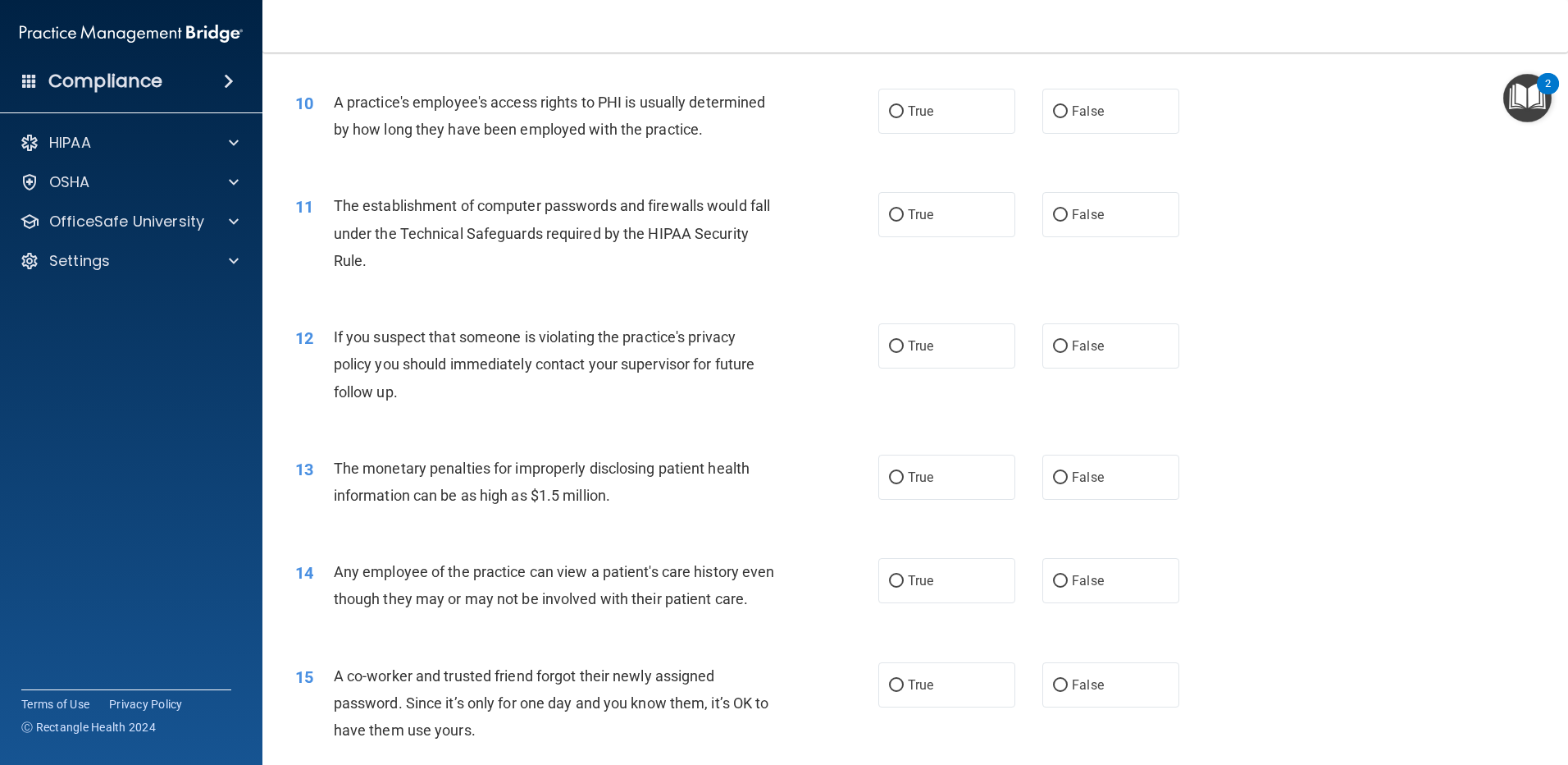
scroll to position [820, 0]
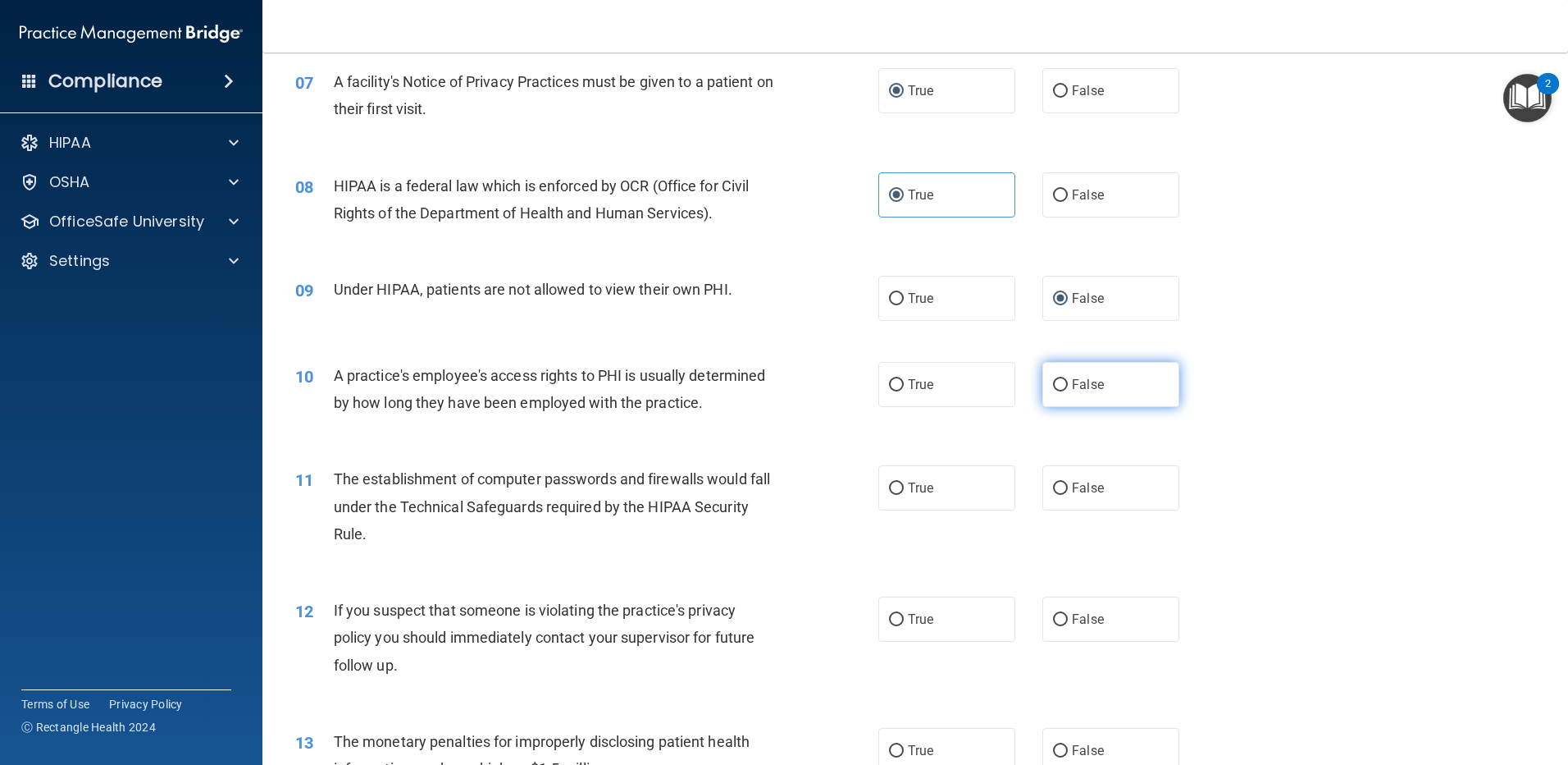
click at [1073, 384] on span "False" at bounding box center [1088, 384] width 32 height 16
click at [1068, 384] on input "False" at bounding box center [1060, 384] width 15 height 12
radio input "true"
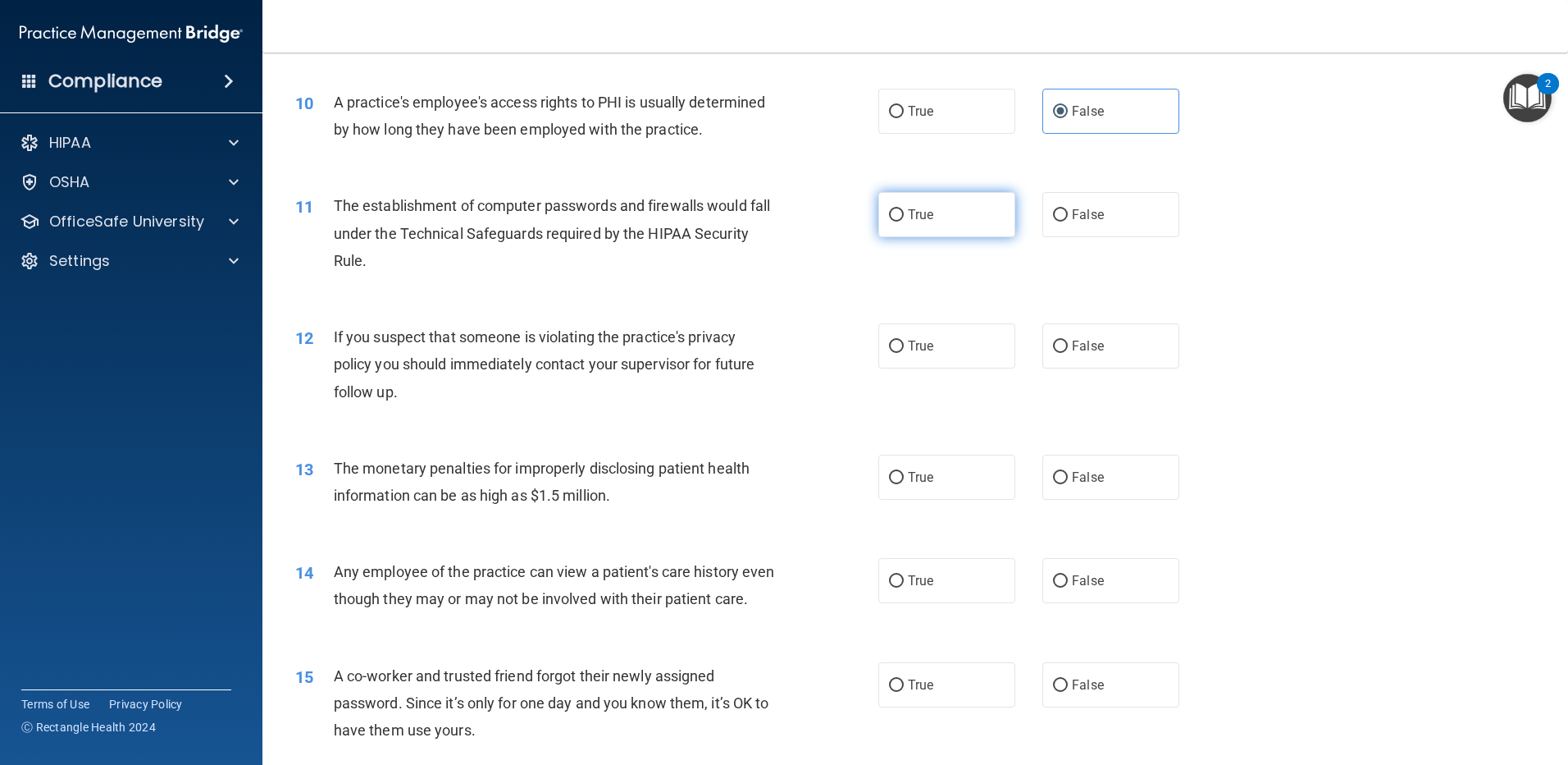
click at [908, 218] on span "True" at bounding box center [920, 215] width 26 height 16
click at [902, 218] on input "True" at bounding box center [896, 215] width 15 height 12
radio input "true"
click at [920, 350] on span "True" at bounding box center [920, 346] width 26 height 16
click at [904, 350] on input "True" at bounding box center [896, 346] width 15 height 12
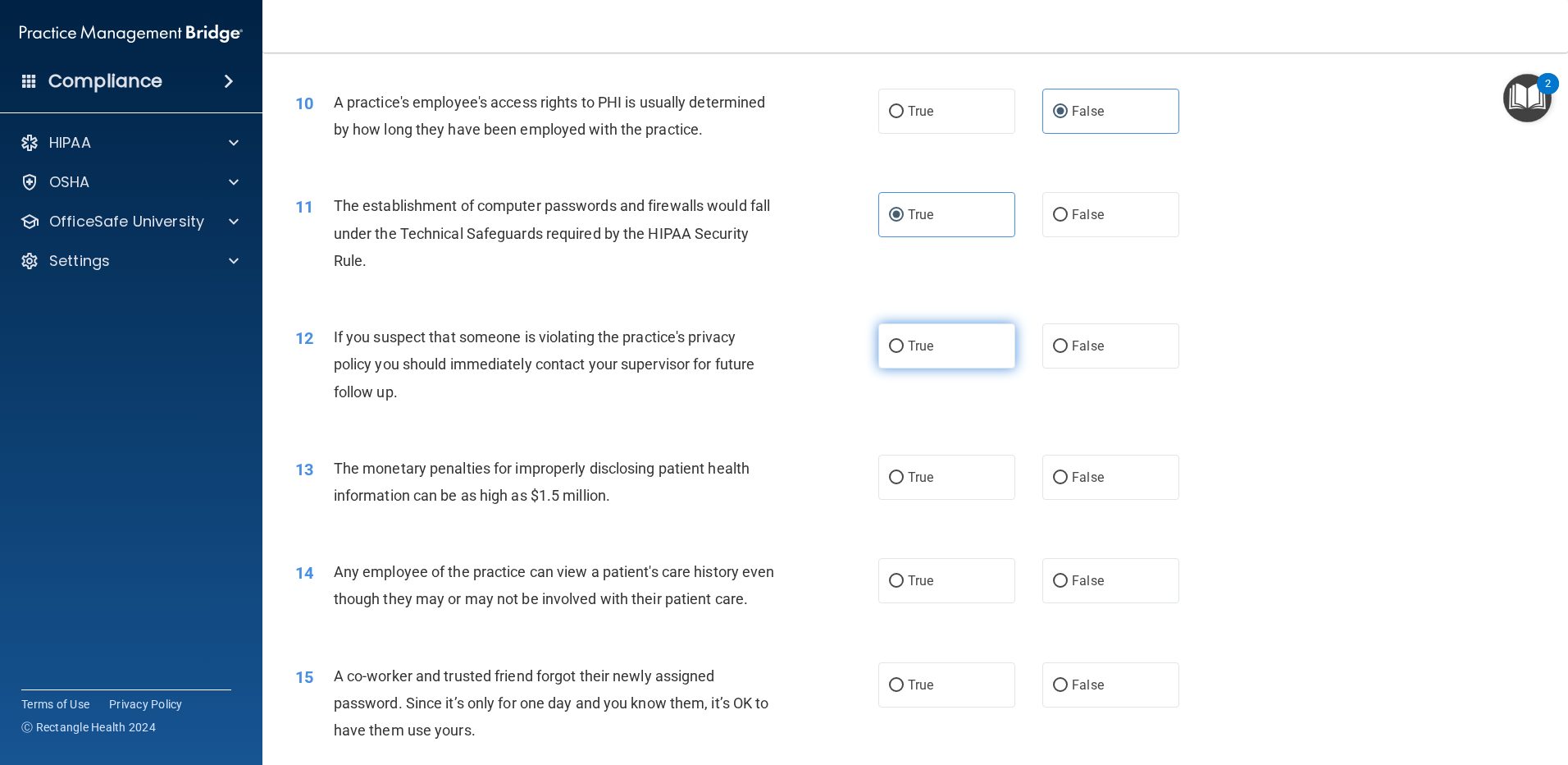
radio input "true"
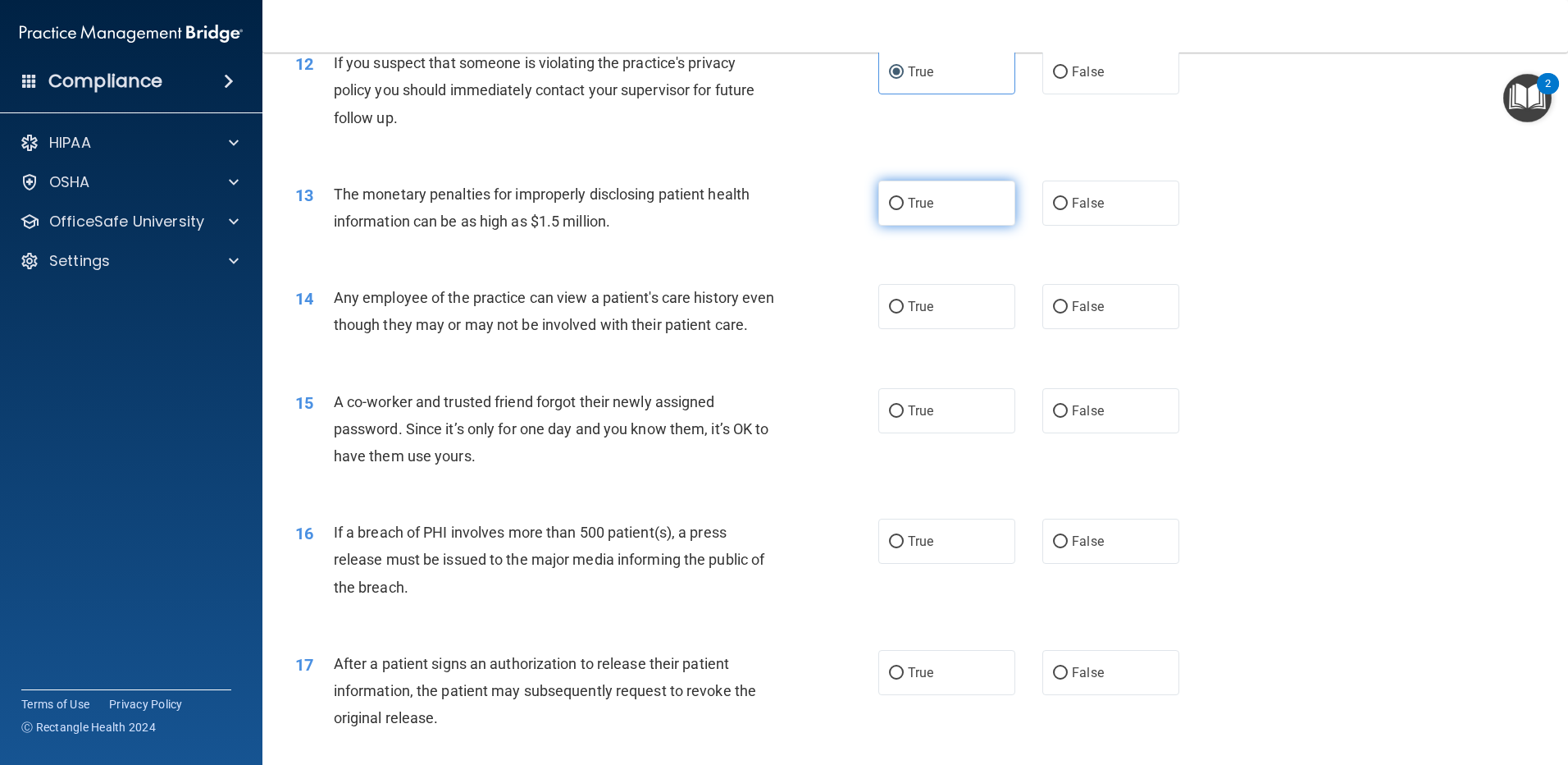
click at [927, 208] on span "True" at bounding box center [920, 203] width 26 height 16
click at [904, 208] on input "True" at bounding box center [896, 204] width 15 height 12
radio input "true"
click at [1072, 313] on span "False" at bounding box center [1088, 307] width 32 height 16
click at [1064, 313] on input "False" at bounding box center [1060, 307] width 15 height 12
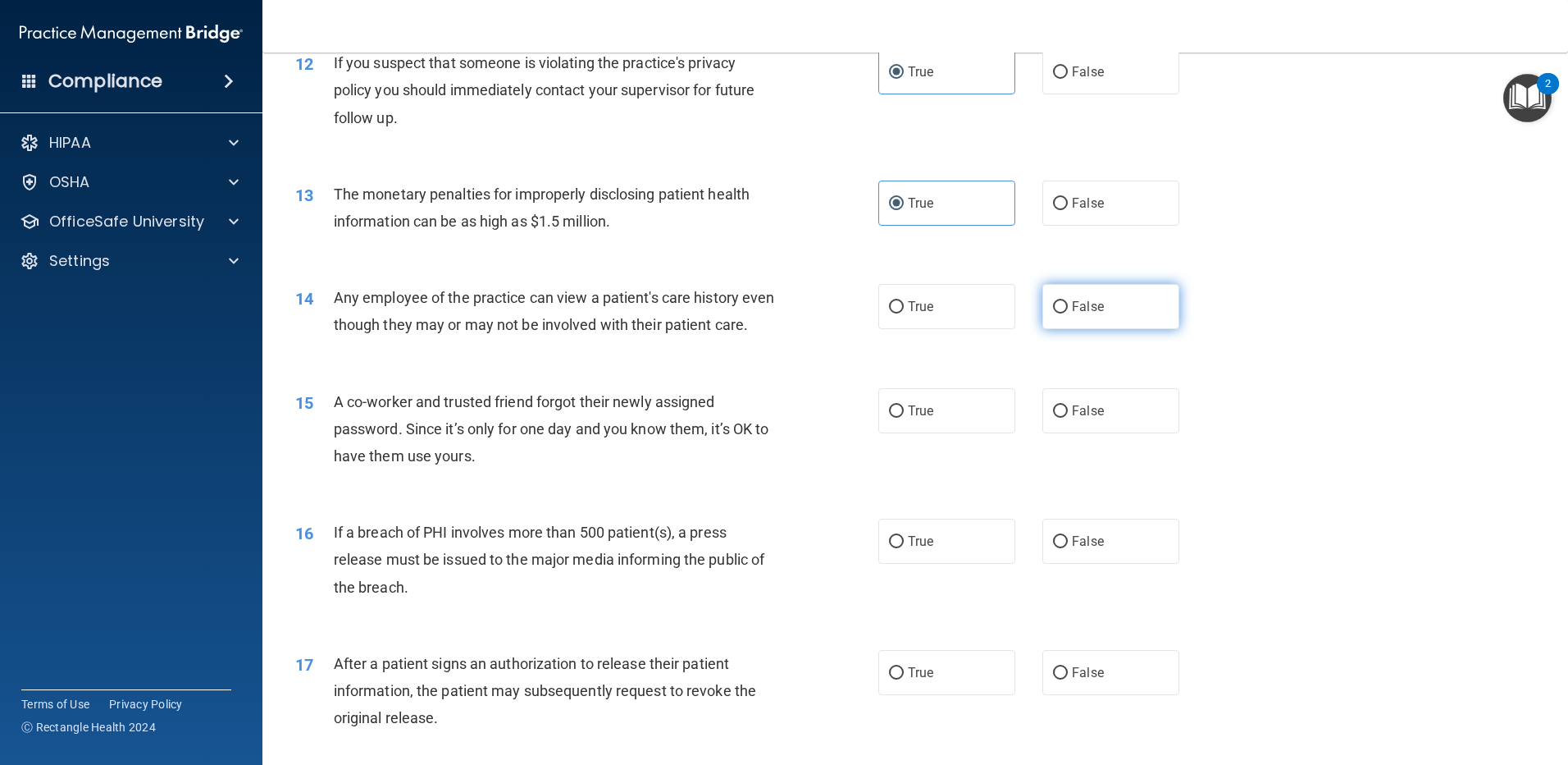
radio input "true"
click at [801, 413] on div "15 A co-worker and trusted friend forgot their newly assigned password. Since i…" at bounding box center [915, 433] width 1264 height 131
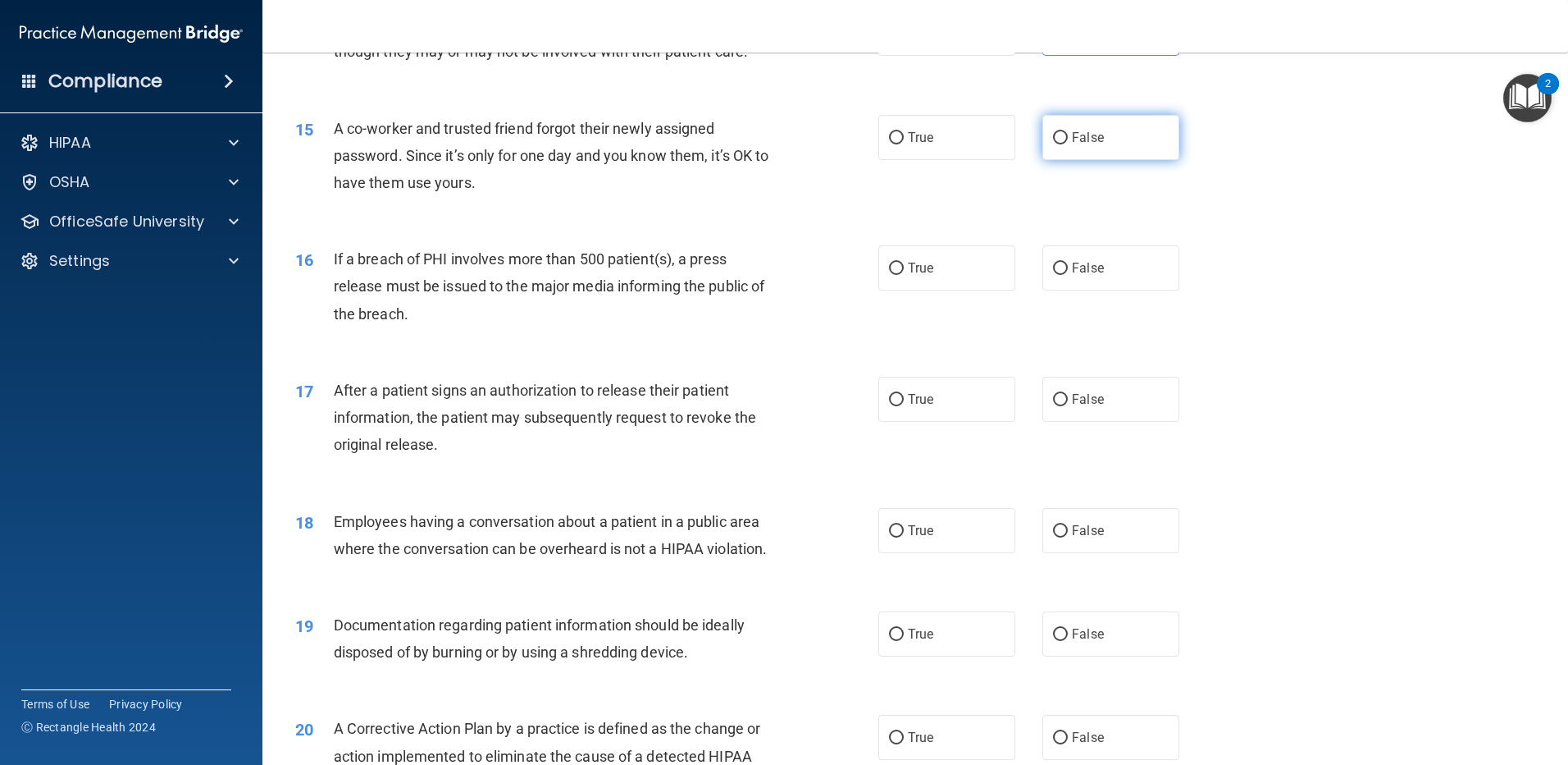
click at [1074, 145] on span "False" at bounding box center [1088, 137] width 32 height 16
click at [1068, 144] on input "False" at bounding box center [1060, 138] width 15 height 12
radio input "true"
click at [908, 276] on span "True" at bounding box center [920, 268] width 26 height 16
click at [904, 275] on input "True" at bounding box center [896, 268] width 15 height 12
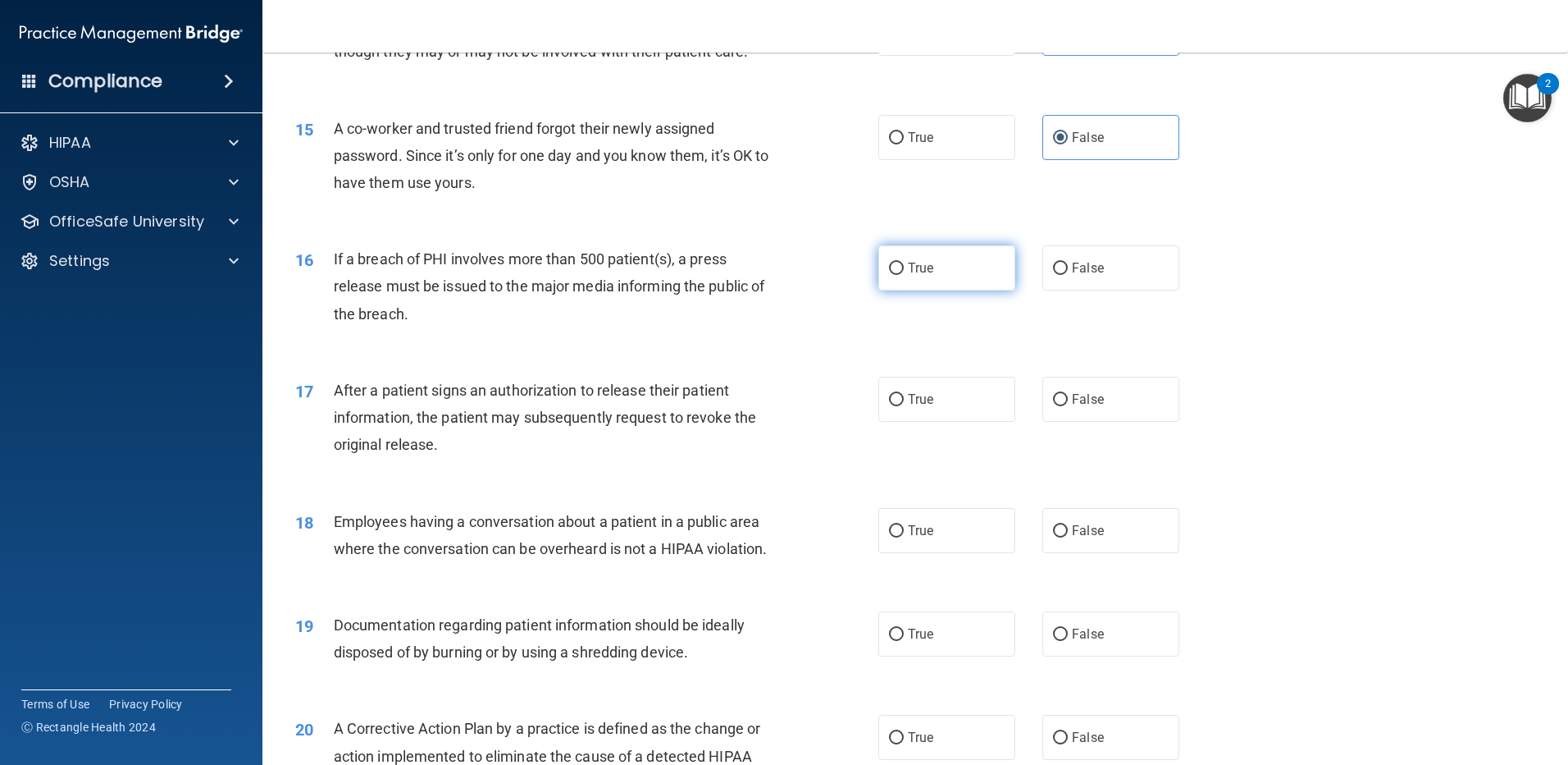
radio input "true"
click at [948, 415] on label "True" at bounding box center [946, 399] width 137 height 45
click at [904, 406] on input "True" at bounding box center [896, 399] width 15 height 12
radio input "true"
click at [1343, 431] on div "17 After a patient signs an authorization to release their patient information,…" at bounding box center [915, 421] width 1264 height 131
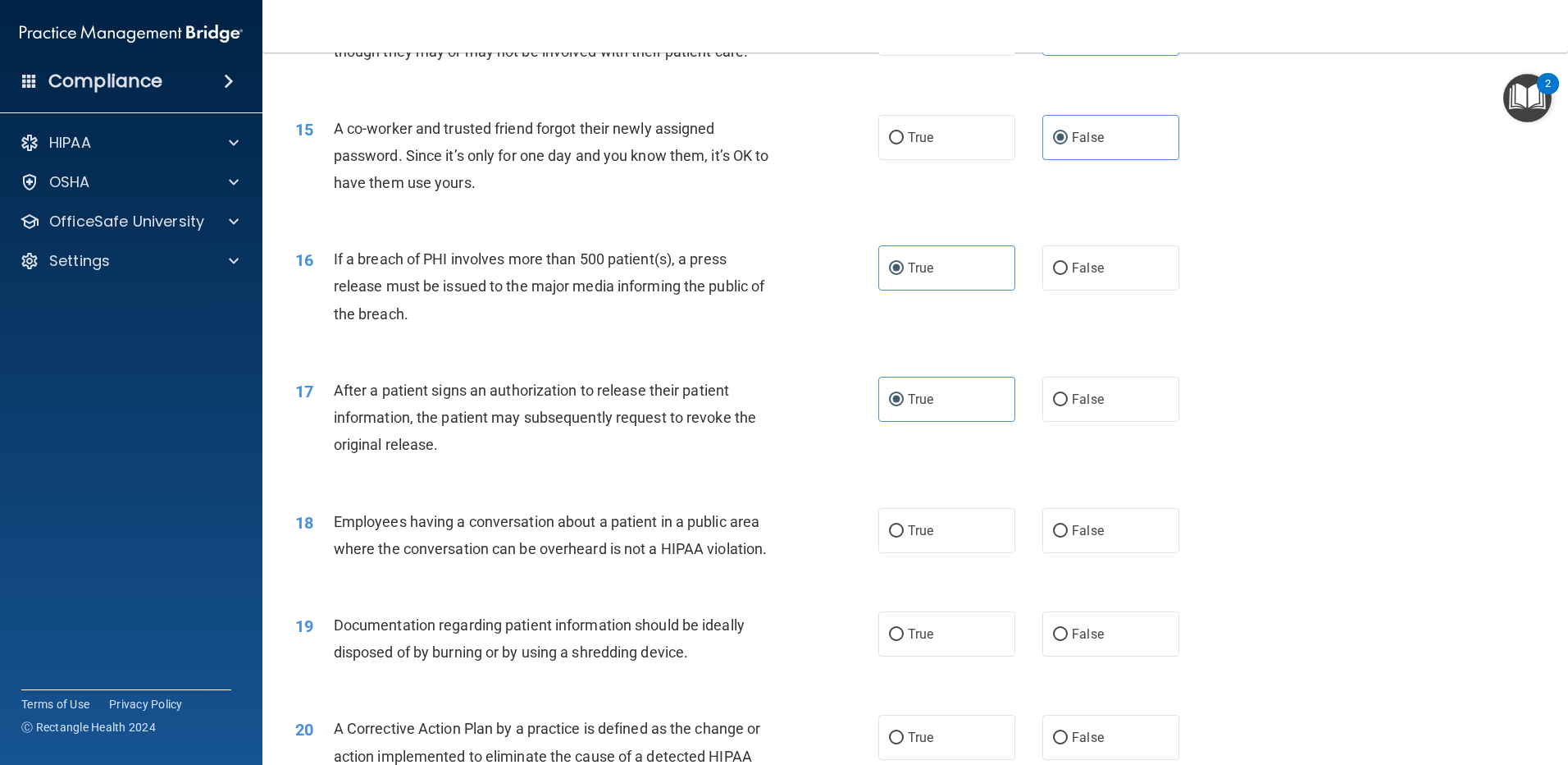
scroll to position [1913, 0]
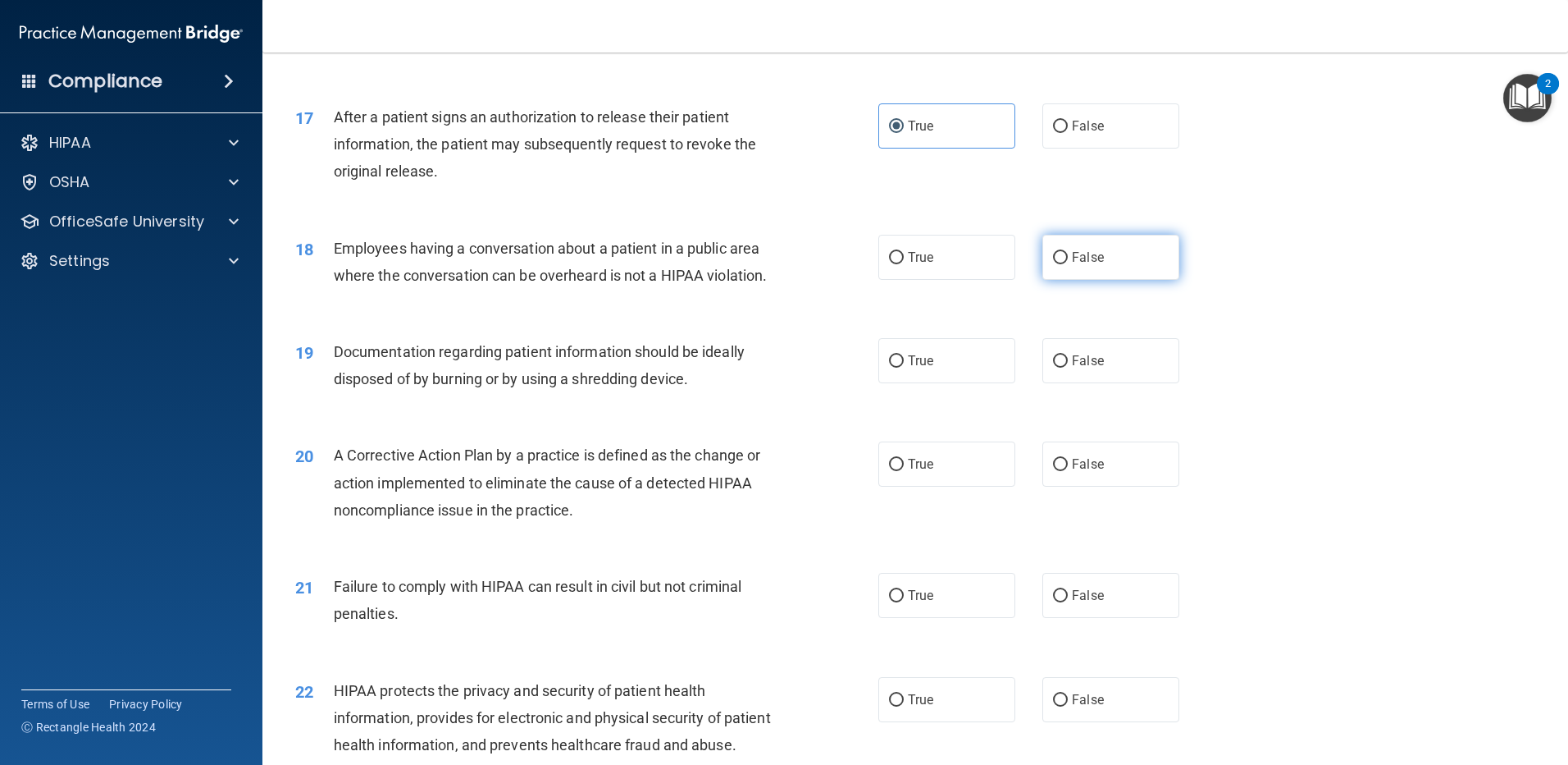
click at [1060, 280] on label "False" at bounding box center [1111, 257] width 137 height 45
click at [1060, 264] on input "False" at bounding box center [1060, 257] width 15 height 12
radio input "true"
click at [908, 379] on label "True" at bounding box center [946, 361] width 137 height 45
click at [904, 368] on input "True" at bounding box center [896, 361] width 15 height 12
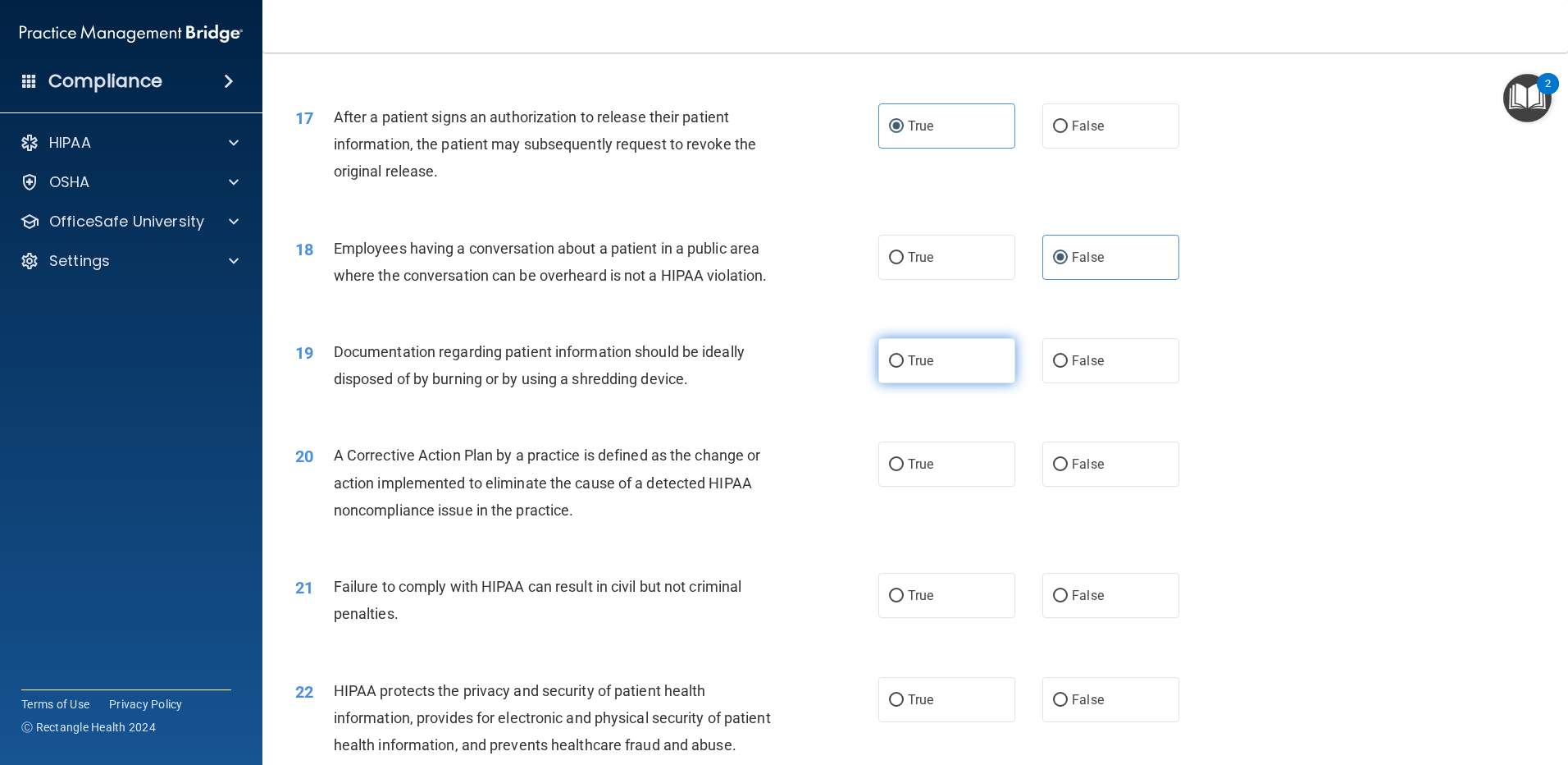
radio input "true"
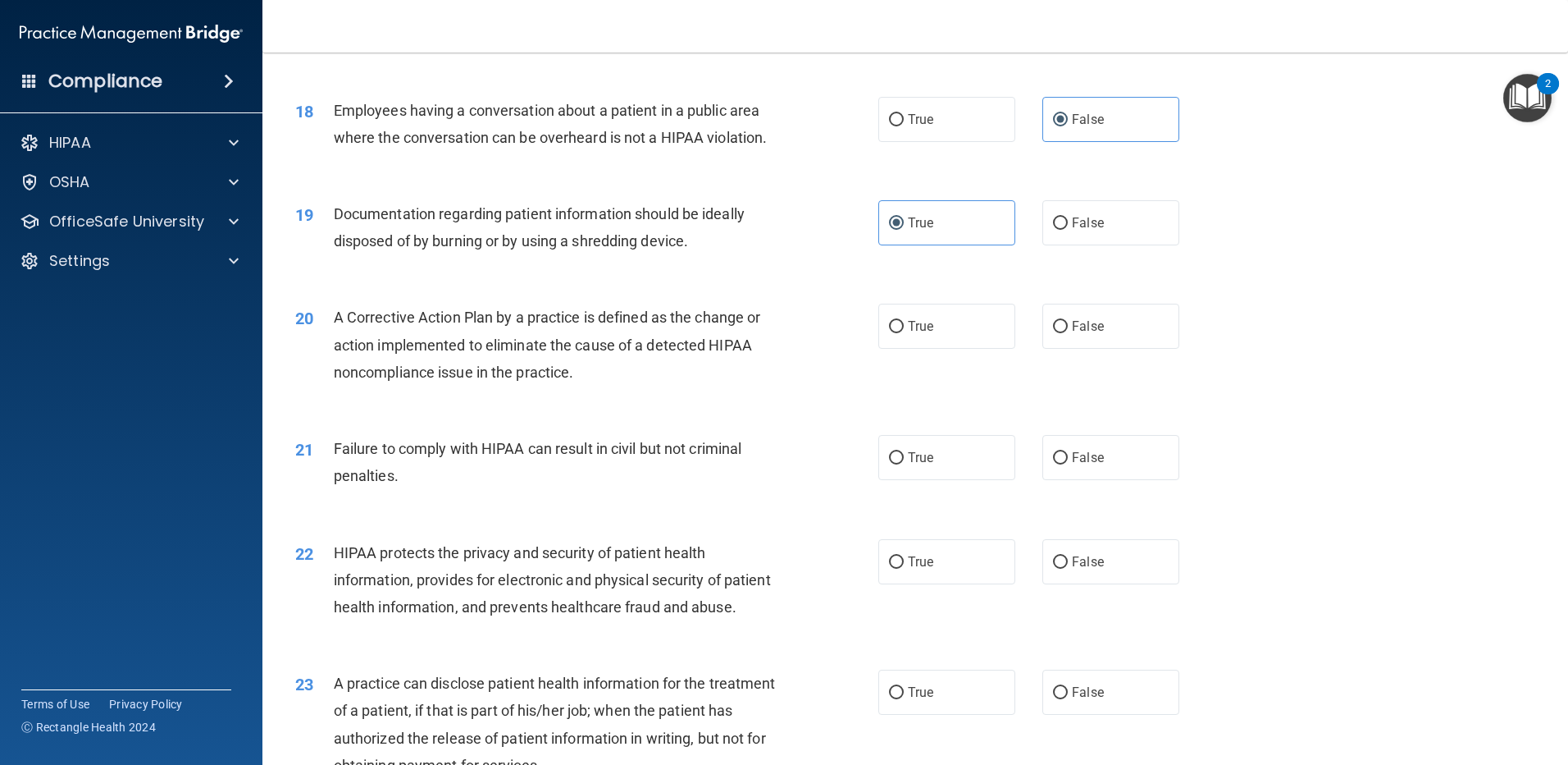
scroll to position [2325, 0]
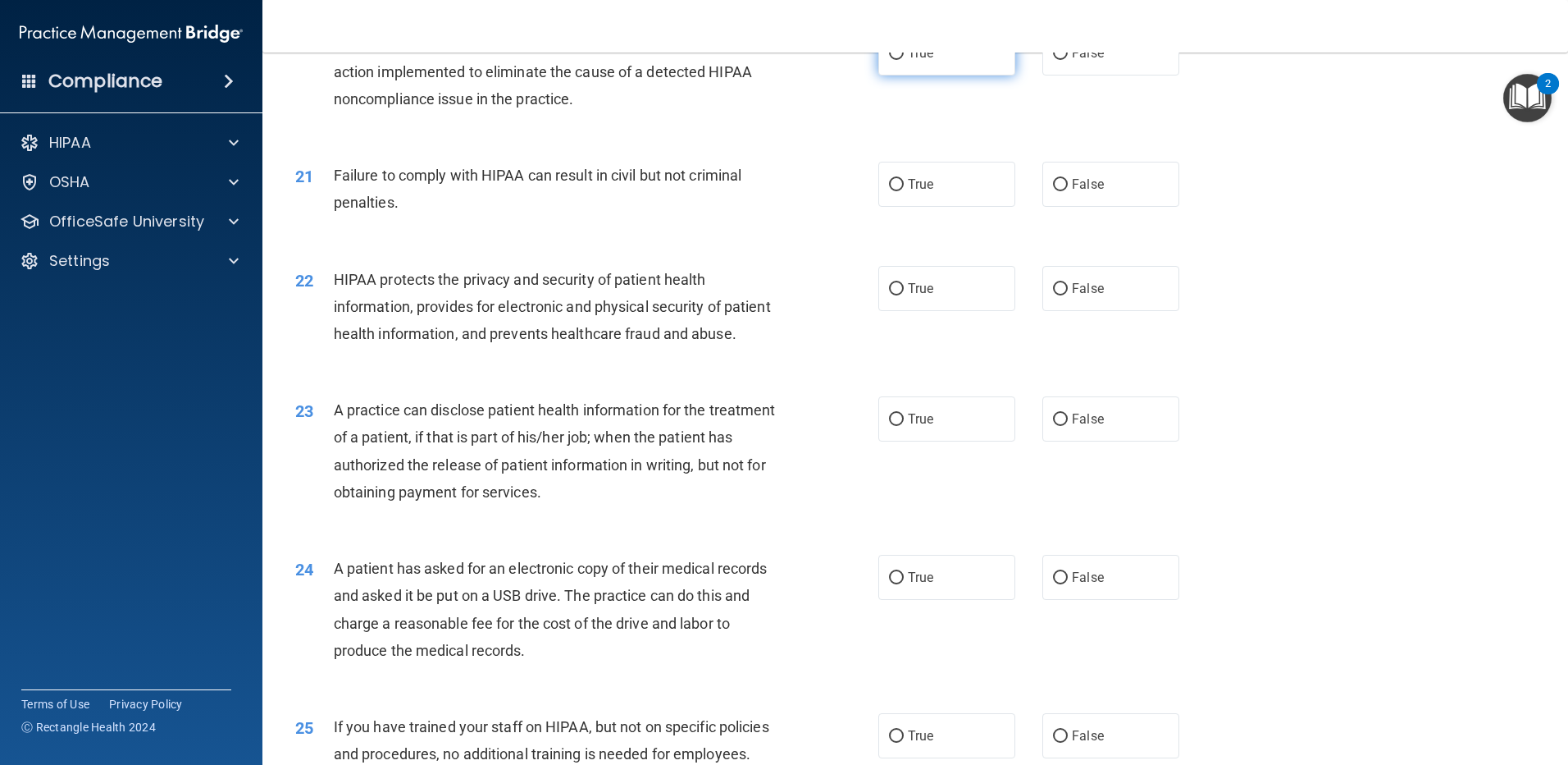
click at [899, 76] on label "True" at bounding box center [946, 53] width 137 height 45
click at [899, 60] on input "True" at bounding box center [896, 53] width 15 height 12
radio input "true"
click at [1076, 207] on label "False" at bounding box center [1111, 184] width 137 height 45
click at [1068, 191] on input "False" at bounding box center [1060, 184] width 15 height 12
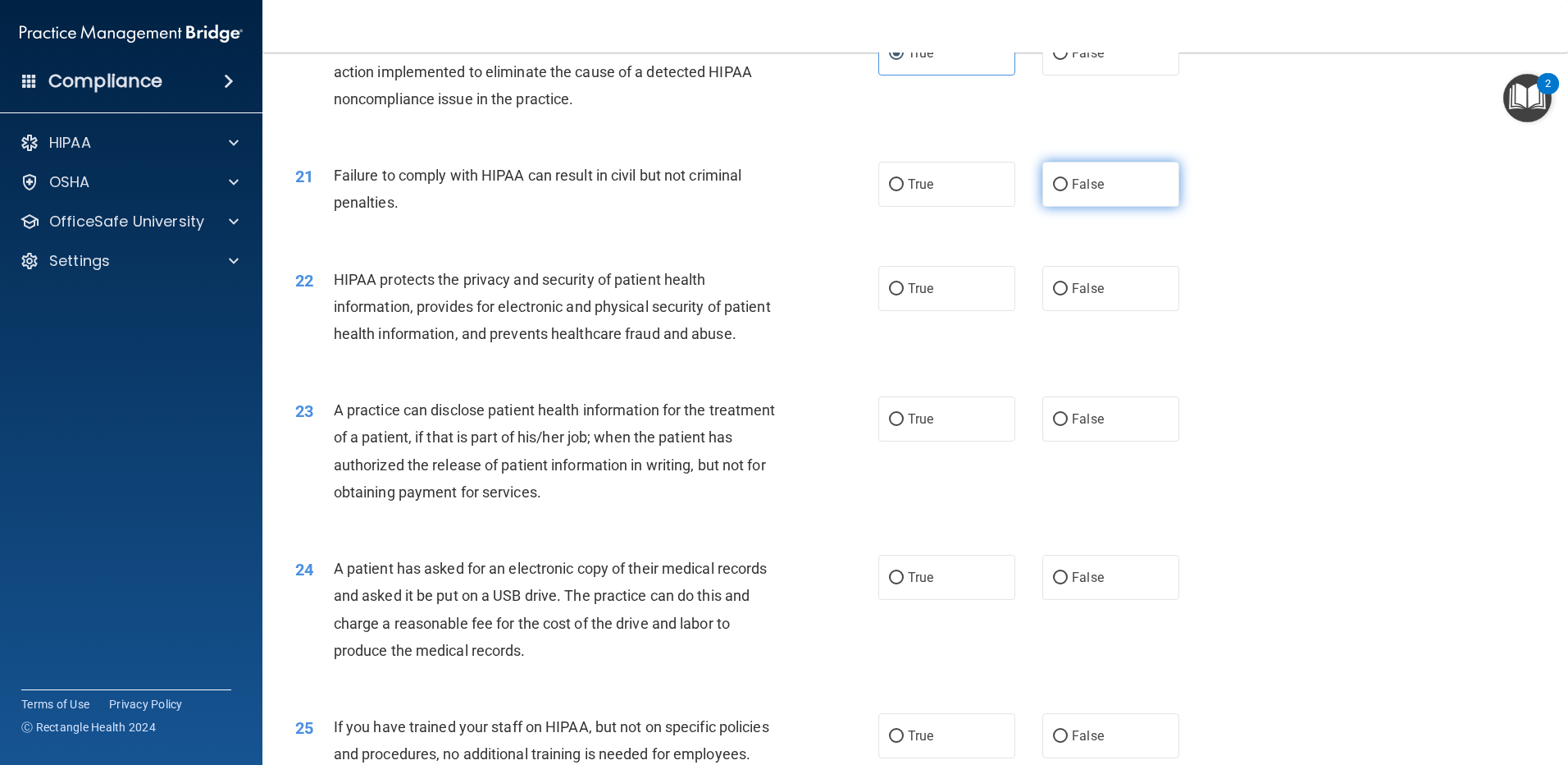
radio input "true"
click at [1249, 244] on div "21 Failure to comply with HIPAA can result in civil but not criminal penalties.…" at bounding box center [915, 192] width 1264 height 104
click at [893, 296] on input "True" at bounding box center [896, 289] width 15 height 12
radio input "true"
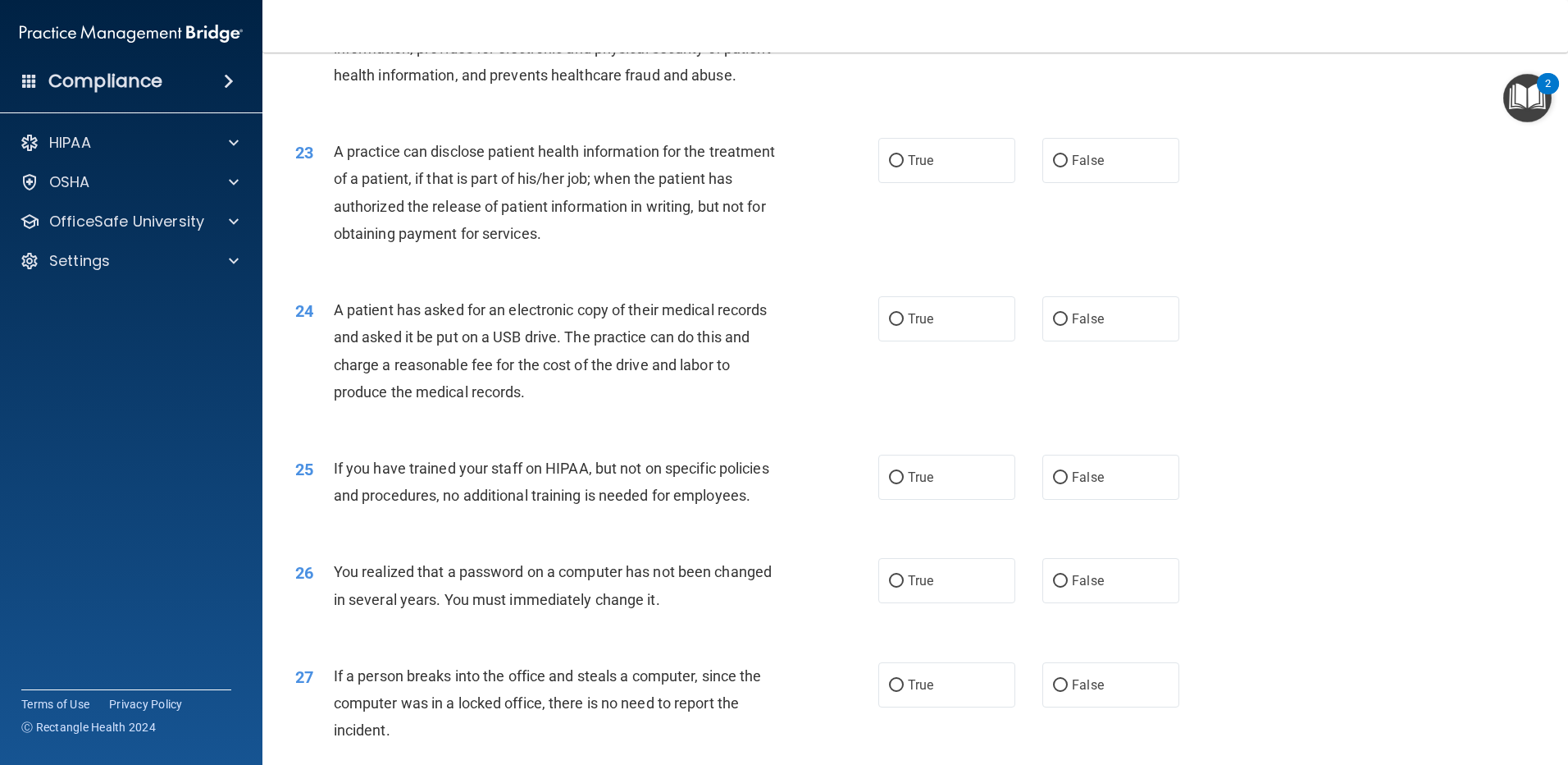
scroll to position [2599, 0]
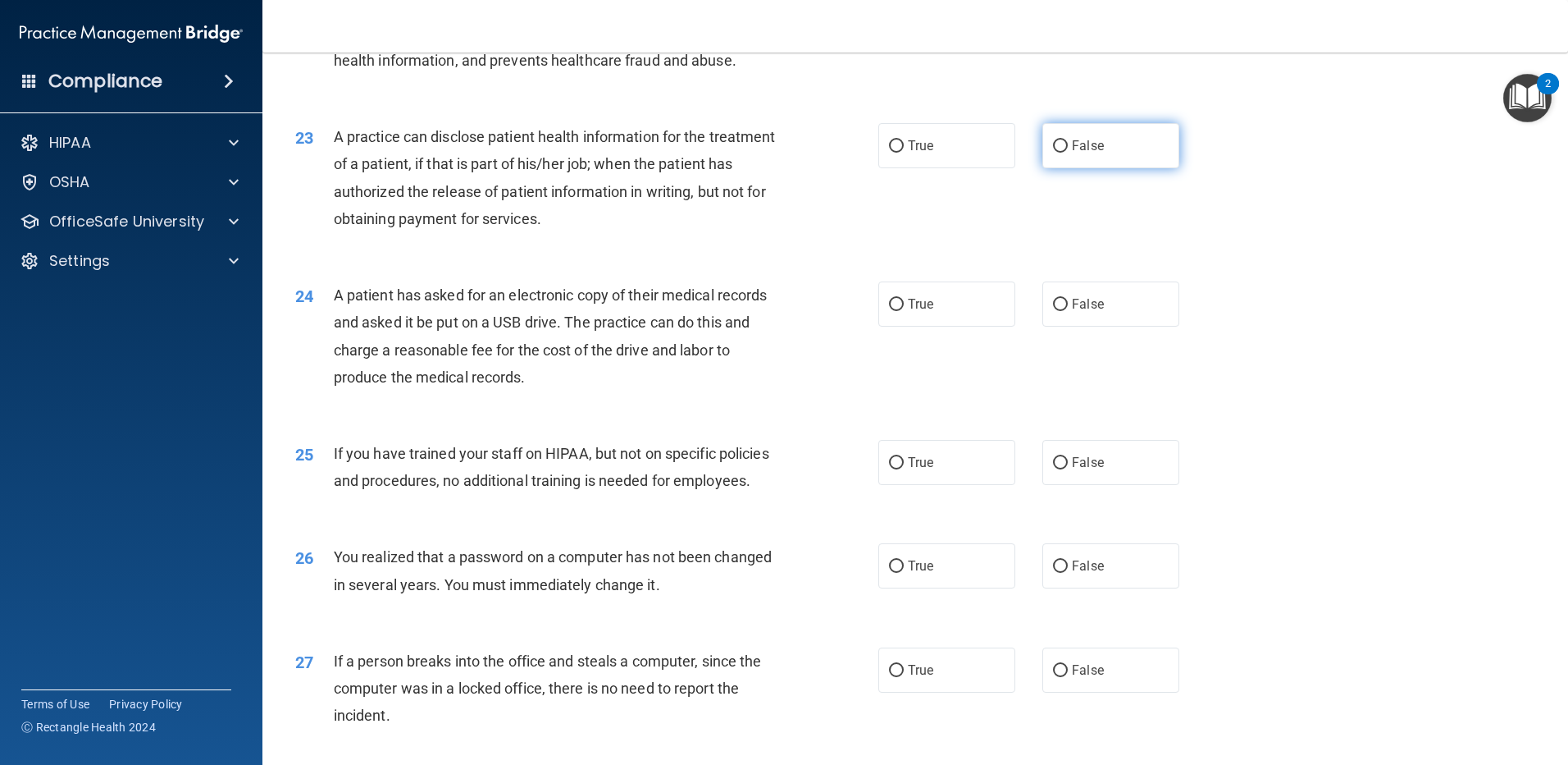
click at [1072, 154] on span "False" at bounding box center [1088, 146] width 32 height 16
click at [1064, 153] on input "False" at bounding box center [1060, 146] width 15 height 12
radio input "true"
click at [925, 312] on span "True" at bounding box center [920, 304] width 26 height 16
click at [904, 311] on input "True" at bounding box center [896, 305] width 15 height 12
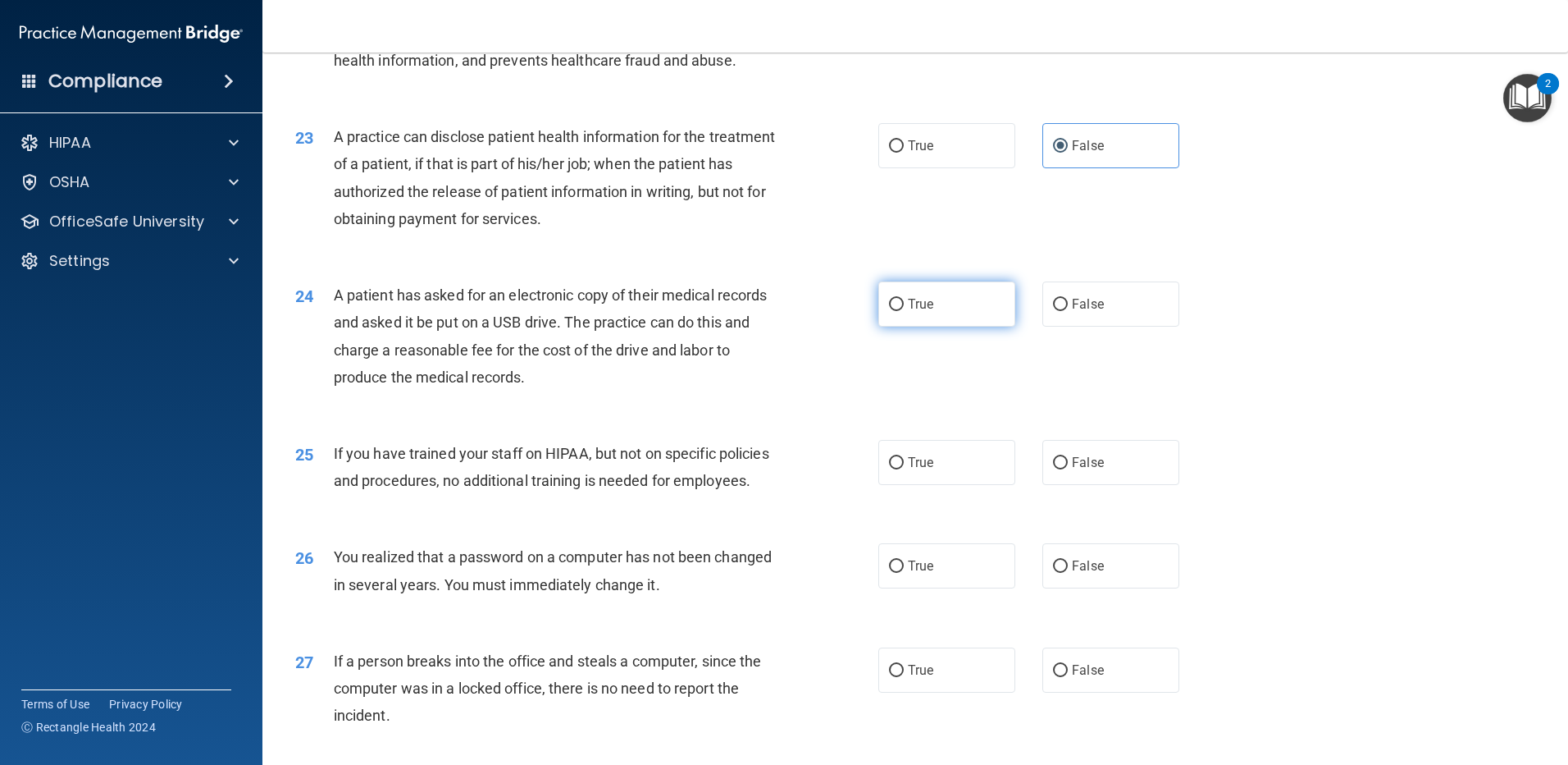
radio input "true"
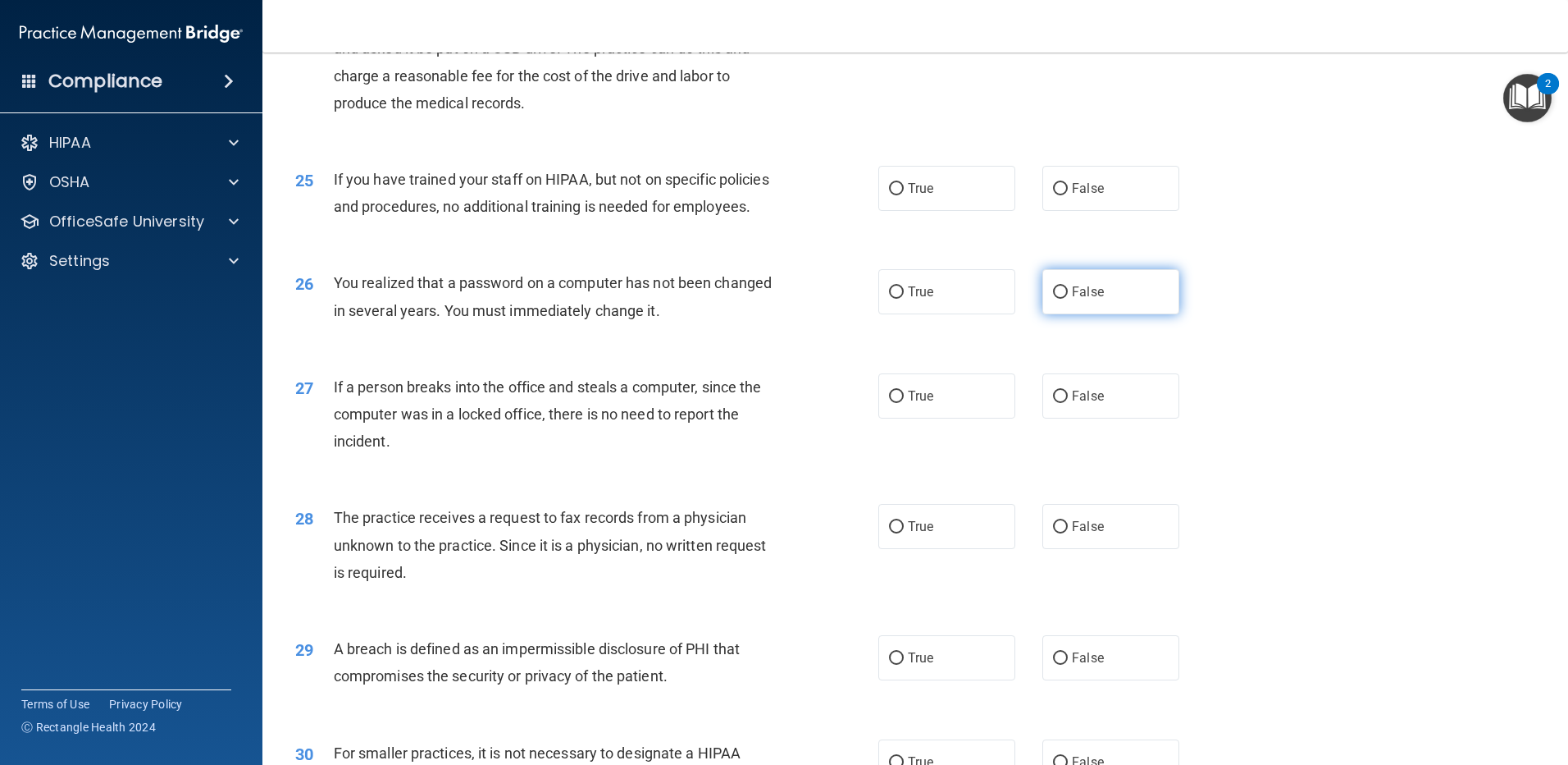
click at [1080, 300] on span "False" at bounding box center [1088, 292] width 32 height 16
click at [1068, 299] on input "False" at bounding box center [1060, 292] width 15 height 12
radio input "true"
click at [1060, 418] on label "False" at bounding box center [1111, 396] width 137 height 45
click at [1060, 403] on input "False" at bounding box center [1060, 396] width 15 height 12
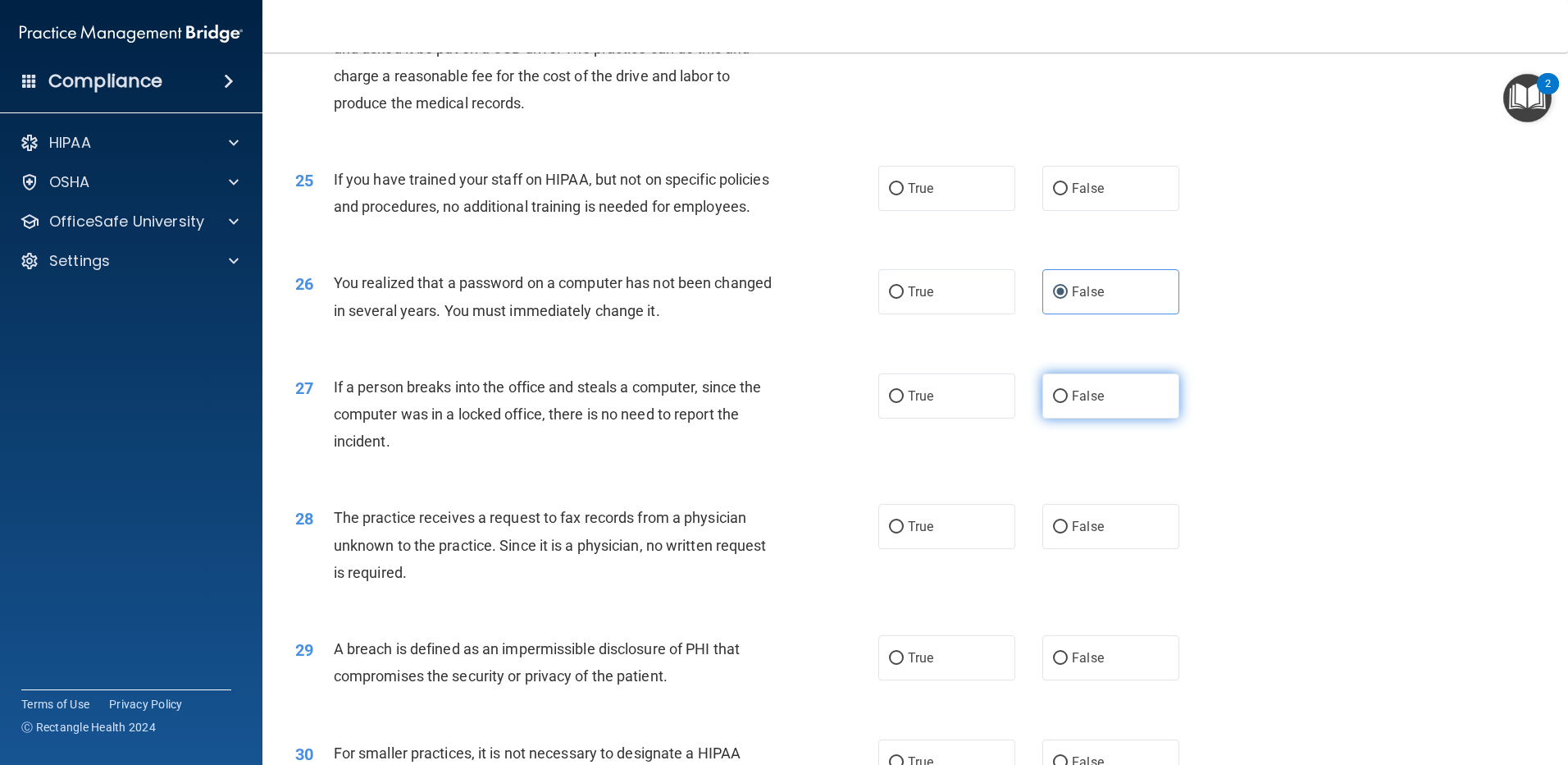
radio input "true"
click at [1072, 534] on span "False" at bounding box center [1088, 526] width 32 height 16
click at [1068, 533] on input "False" at bounding box center [1060, 526] width 15 height 12
radio input "true"
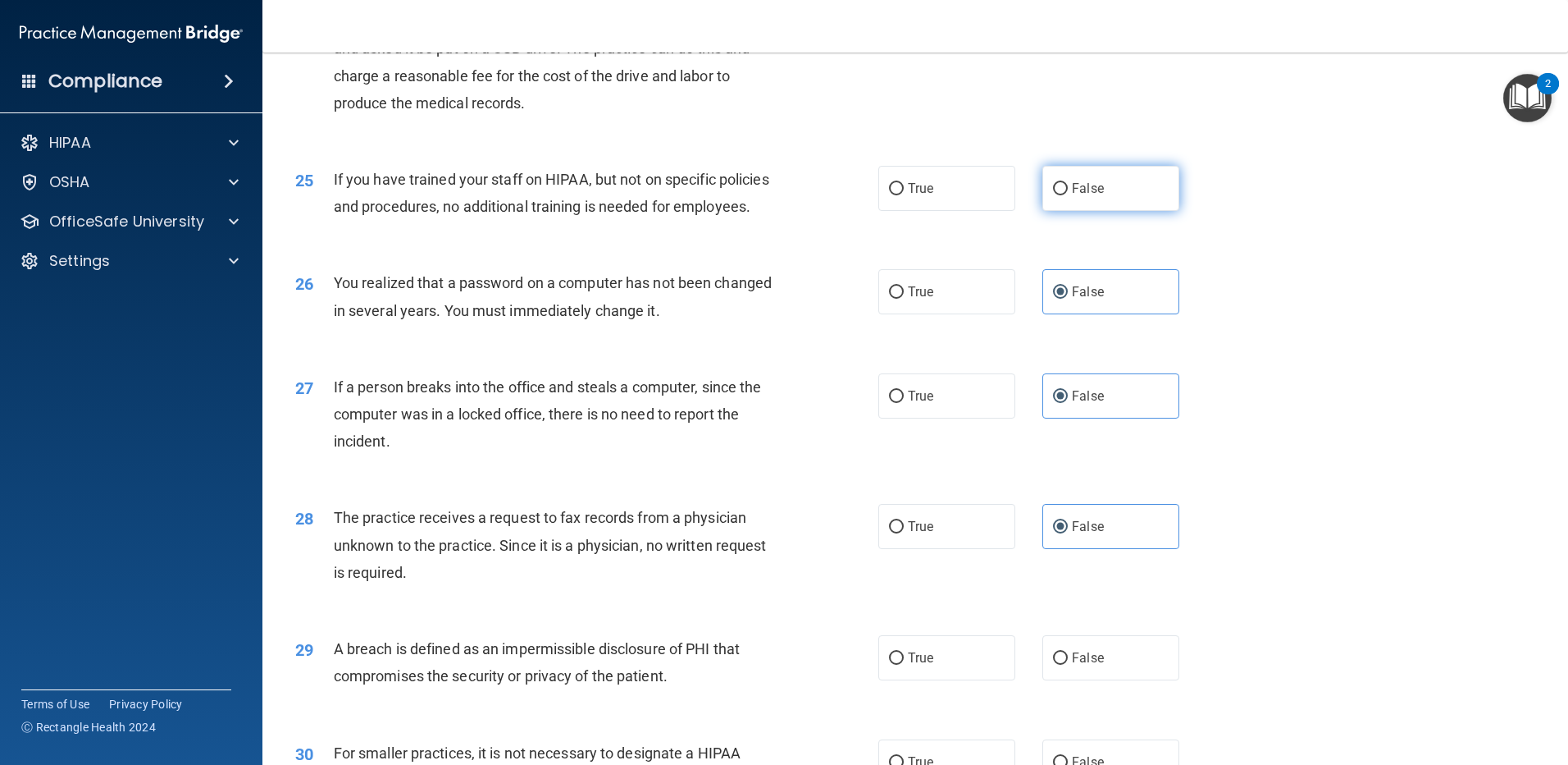
click at [1080, 211] on label "False" at bounding box center [1111, 188] width 137 height 45
click at [1068, 195] on input "False" at bounding box center [1060, 189] width 15 height 12
radio input "true"
click at [894, 299] on input "True" at bounding box center [896, 292] width 15 height 12
radio input "true"
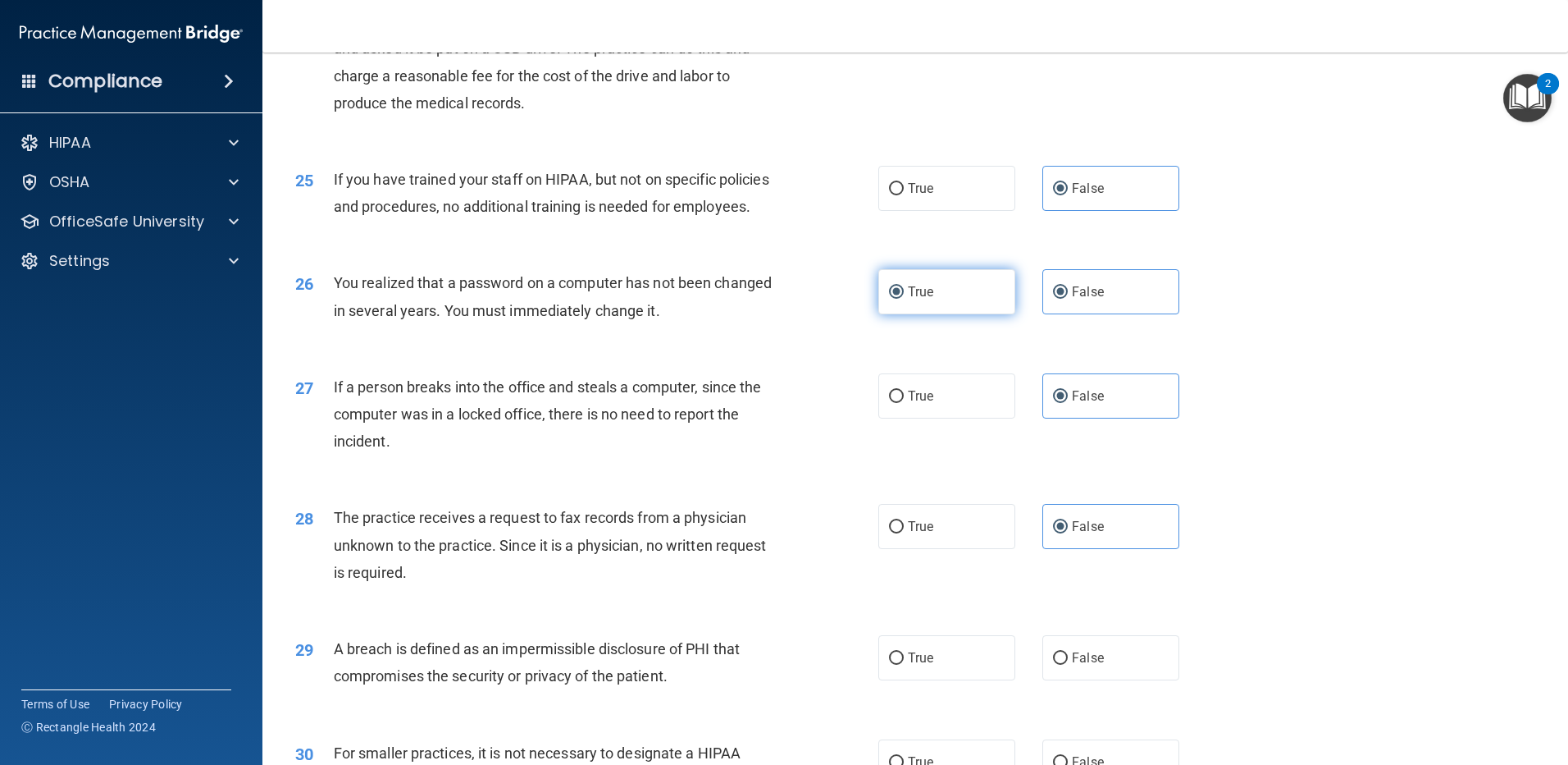
radio input "false"
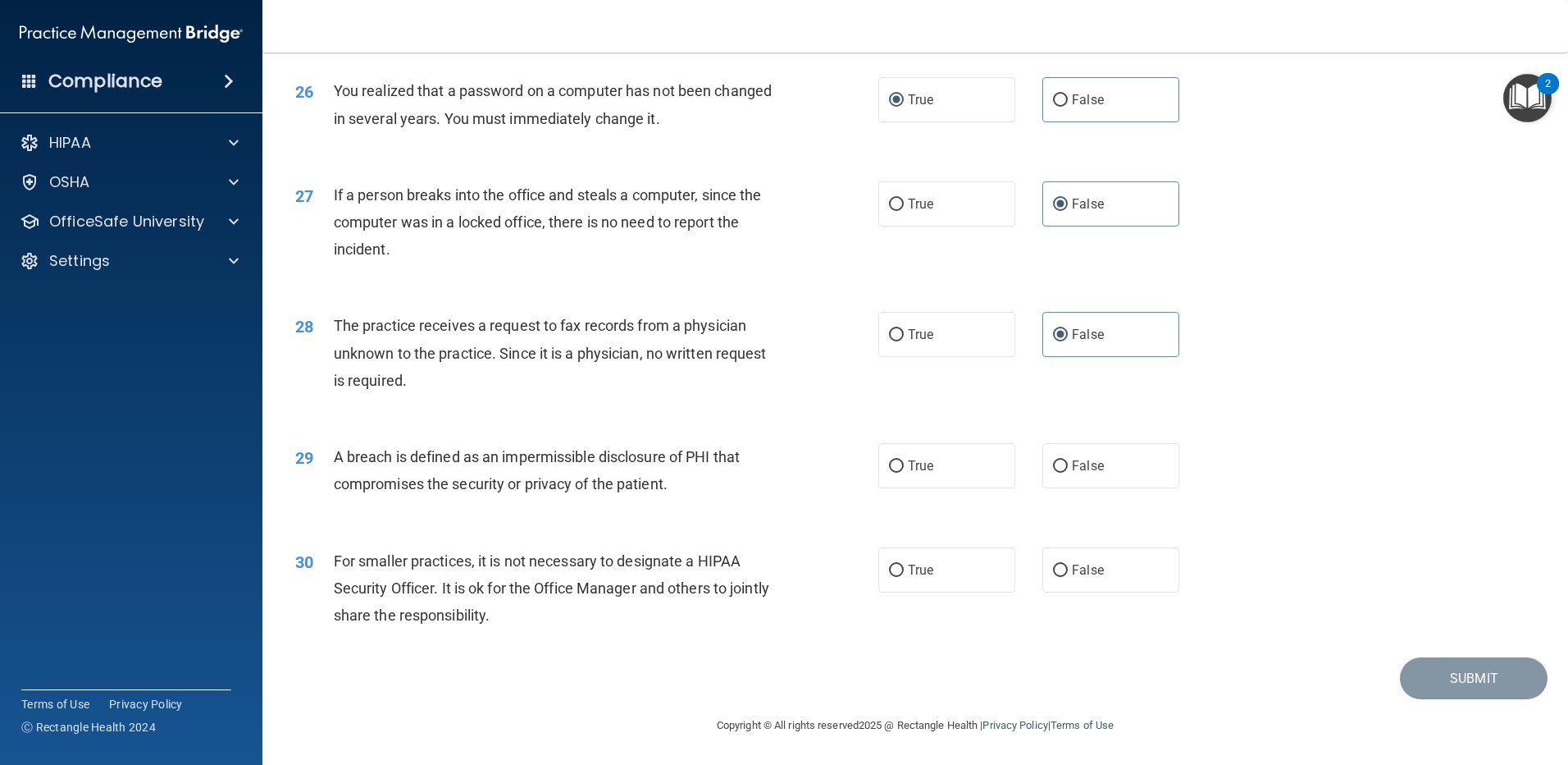
scroll to position [3146, 0]
click at [1097, 474] on label "False" at bounding box center [1111, 465] width 137 height 45
click at [1068, 472] on input "False" at bounding box center [1060, 466] width 15 height 12
radio input "true"
click at [1054, 568] on input "False" at bounding box center [1060, 571] width 15 height 12
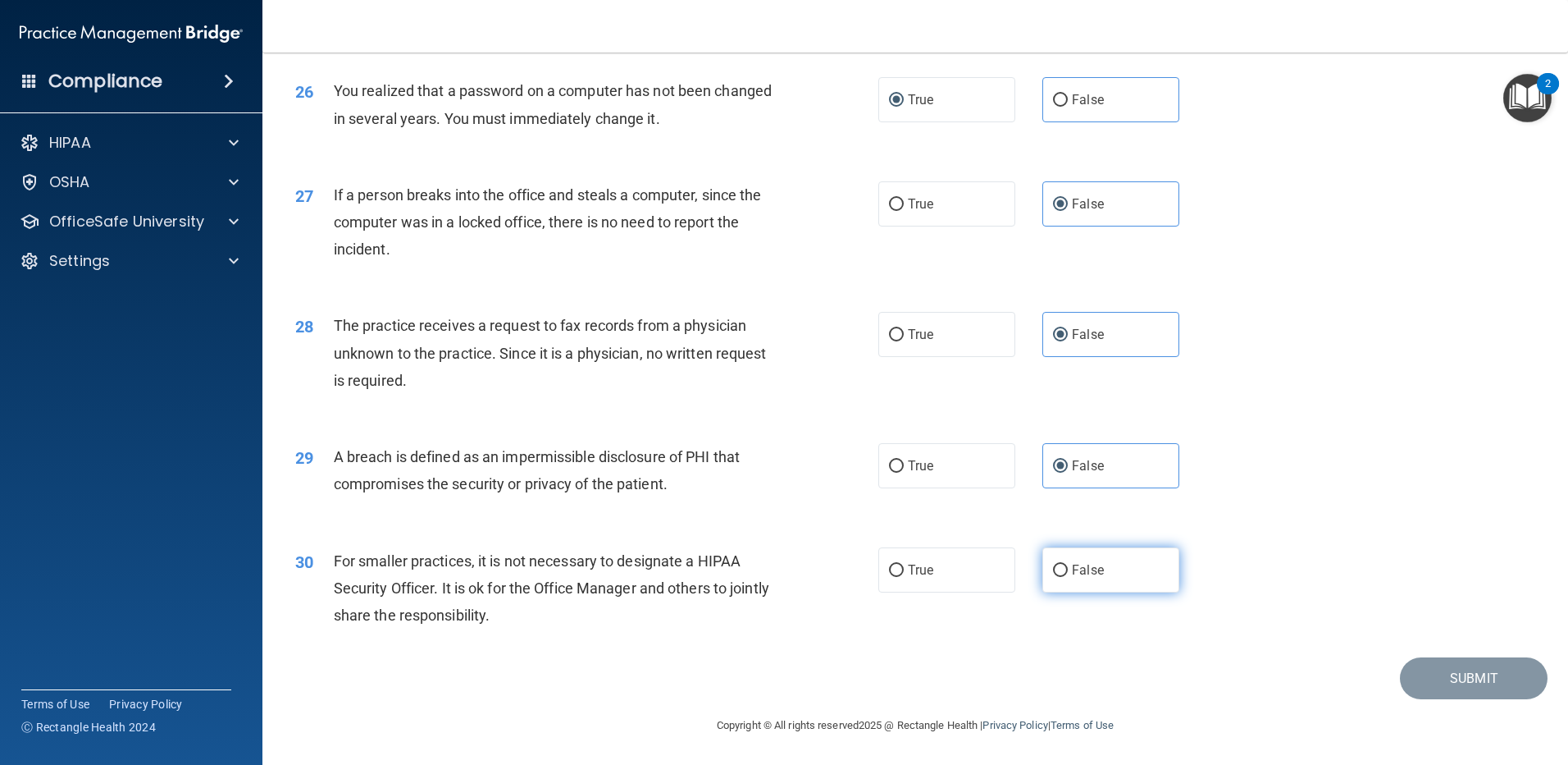
radio input "true"
click at [1425, 682] on button "Submit" at bounding box center [1474, 678] width 148 height 41
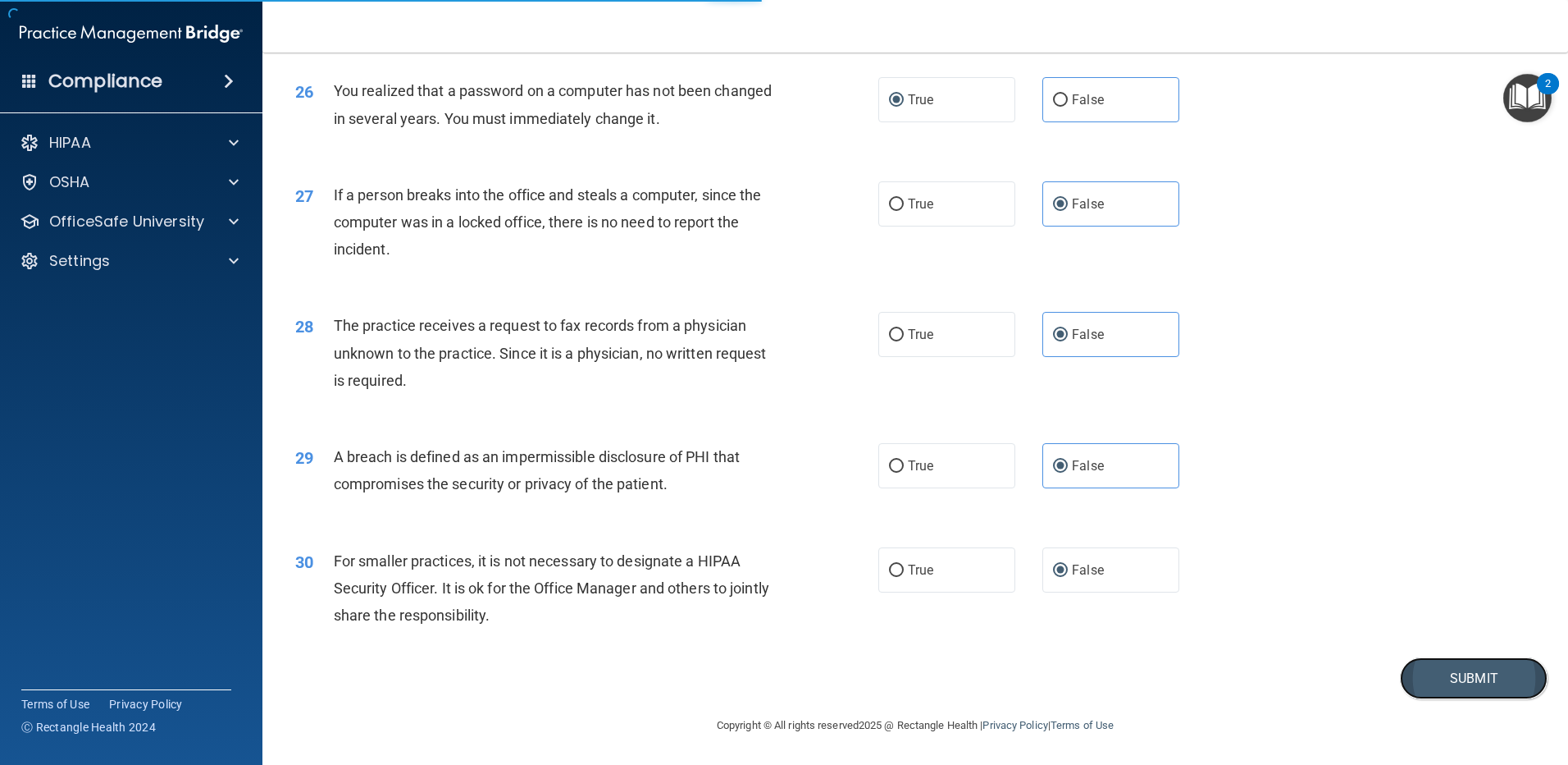
click at [1400, 681] on button "Submit" at bounding box center [1474, 678] width 148 height 41
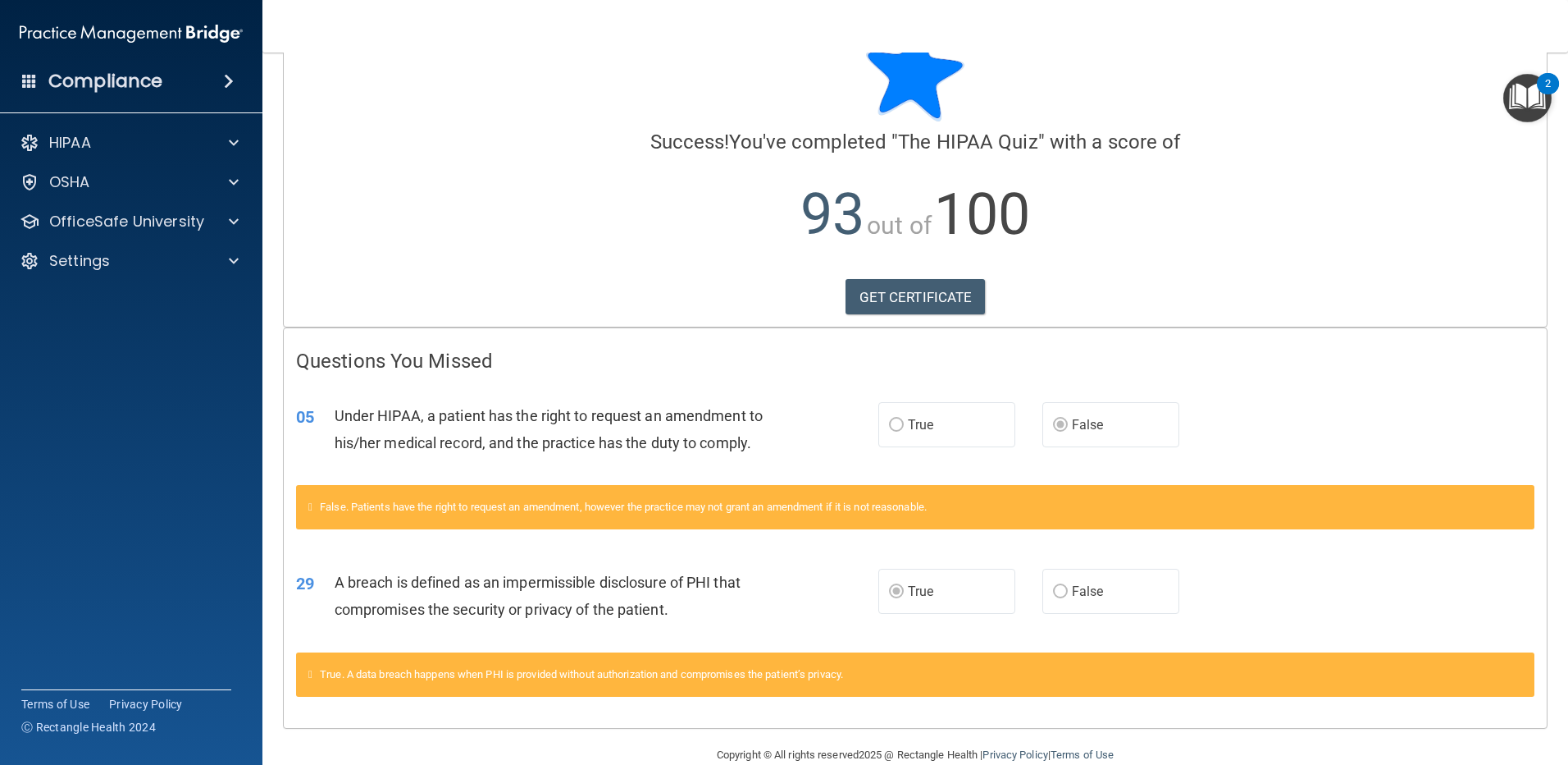
scroll to position [89, 0]
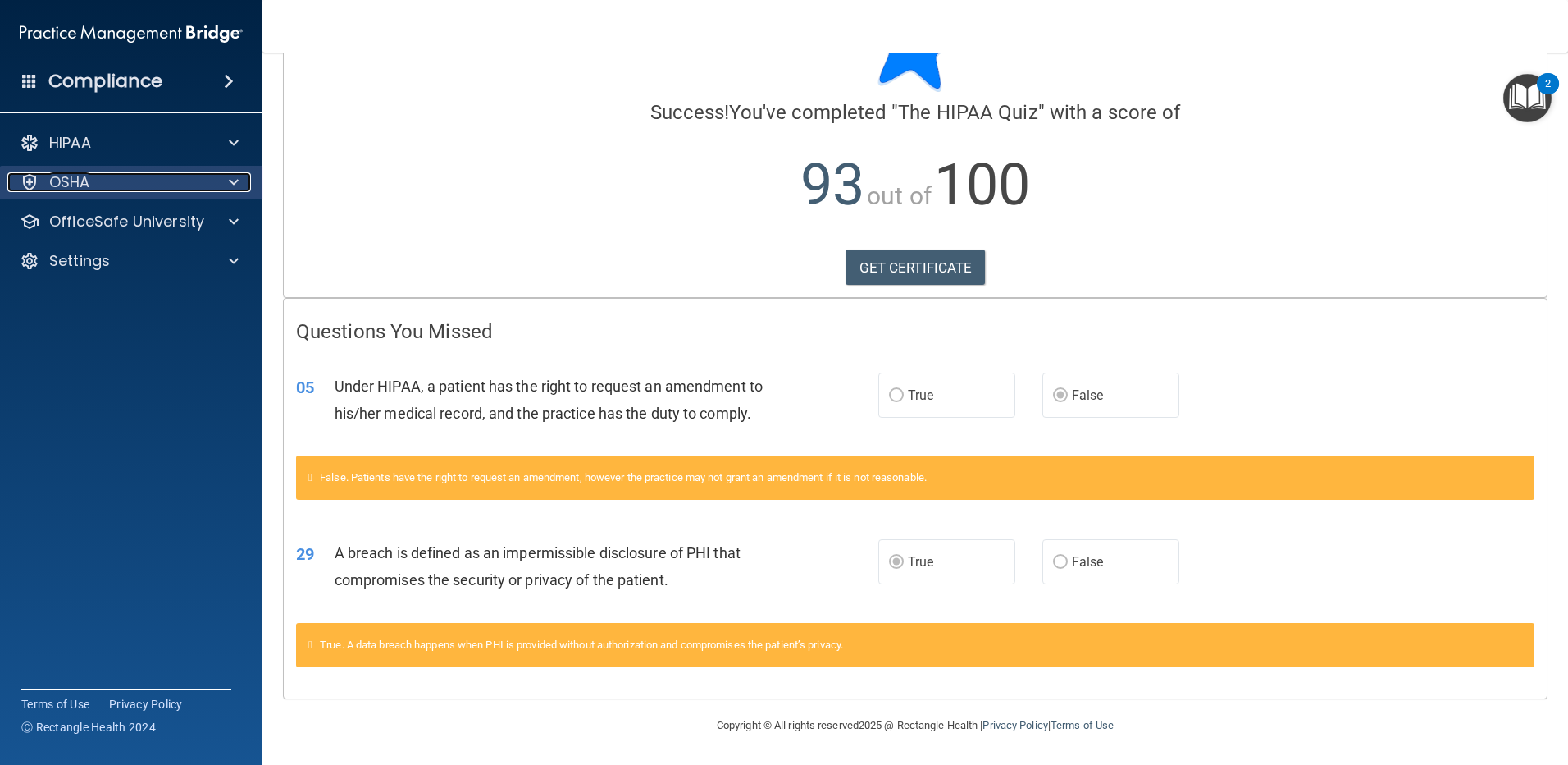
click at [74, 188] on p "OSHA" at bounding box center [70, 182] width 41 height 20
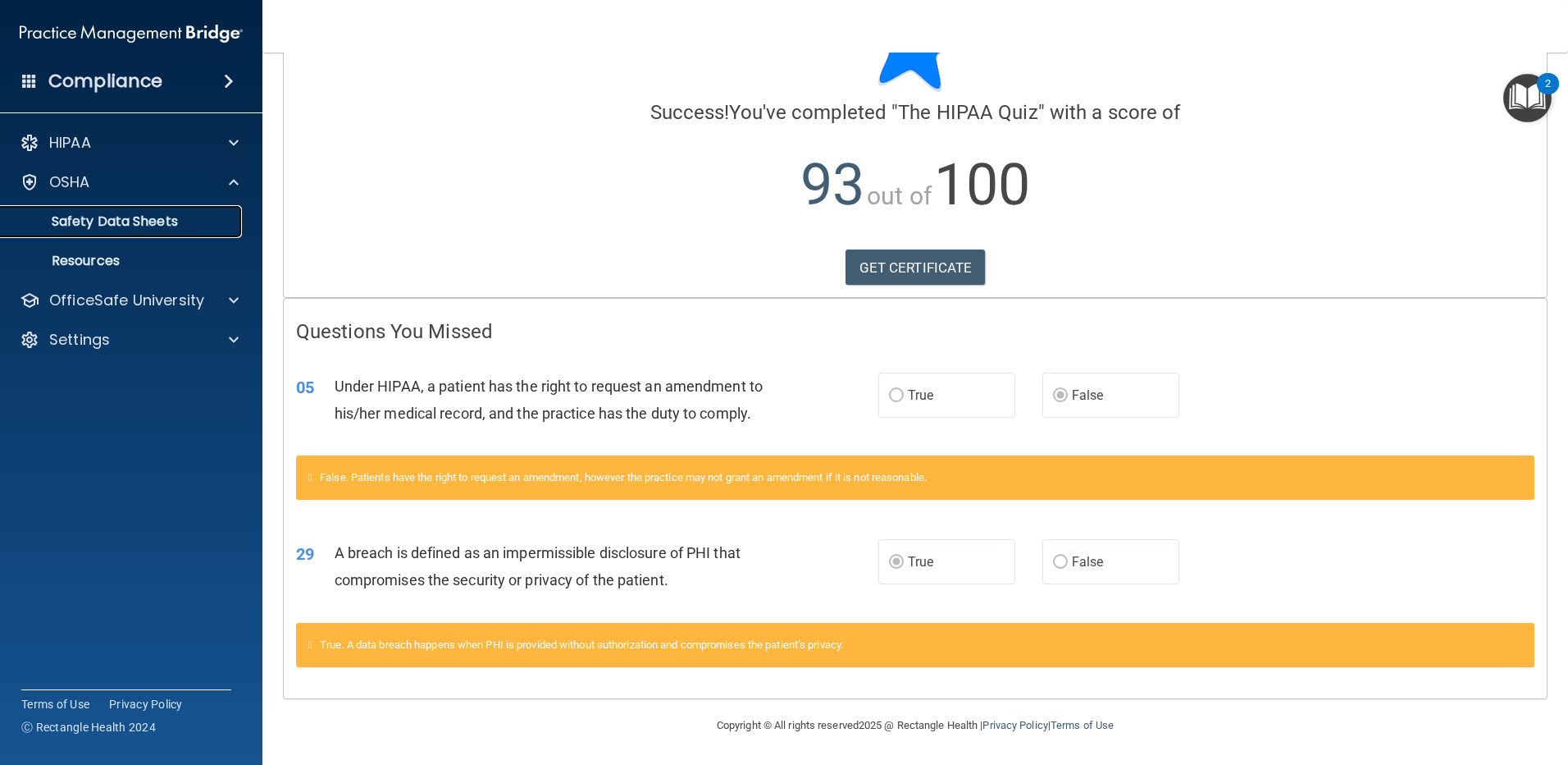
click at [135, 228] on p "Safety Data Sheets" at bounding box center [122, 221] width 224 height 17
